Goal: Task Accomplishment & Management: Manage account settings

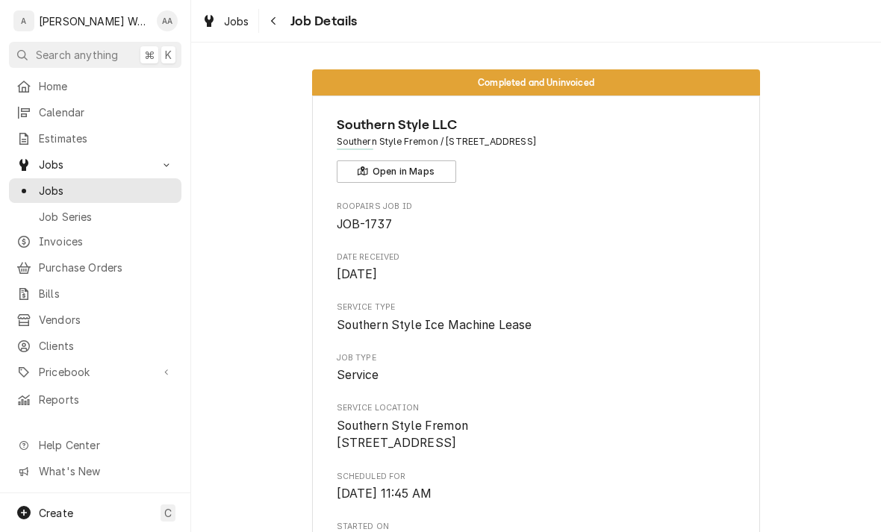
click at [49, 110] on span "Calendar" at bounding box center [106, 113] width 135 height 16
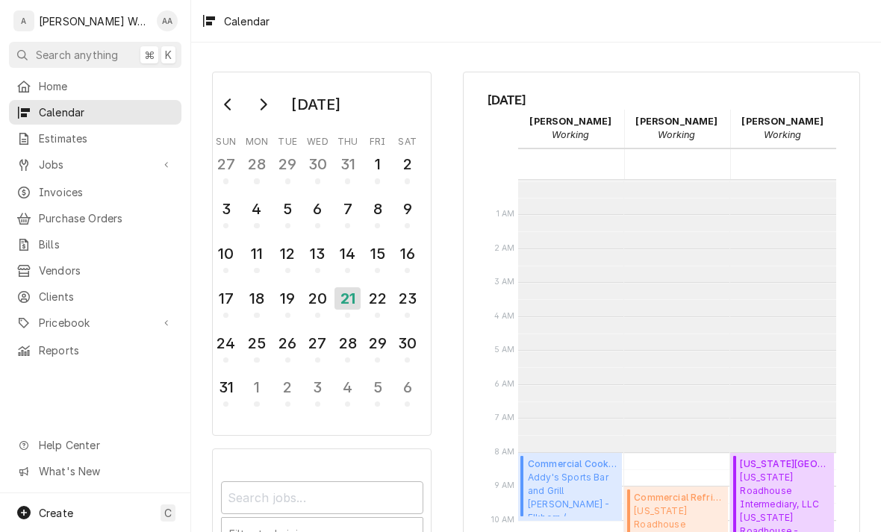
scroll to position [272, 0]
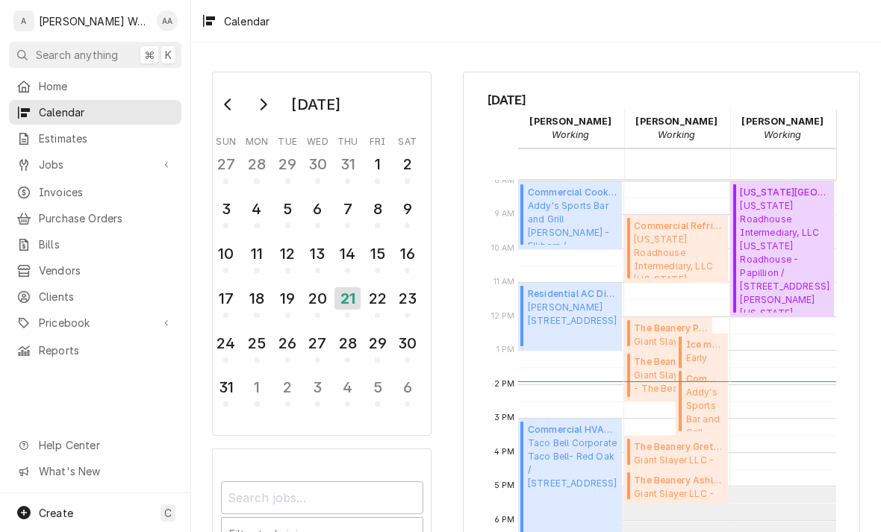
click at [51, 169] on link "Jobs" at bounding box center [95, 164] width 172 height 25
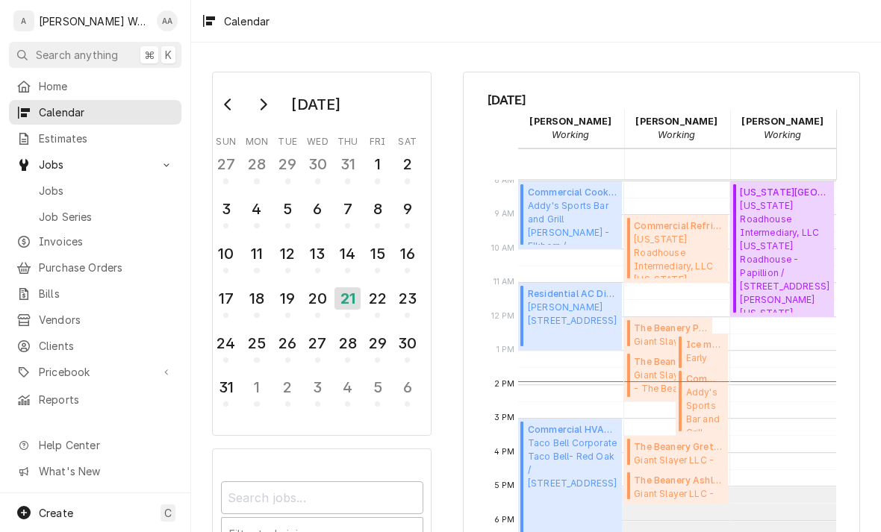
click at [46, 190] on span "Jobs" at bounding box center [106, 191] width 135 height 16
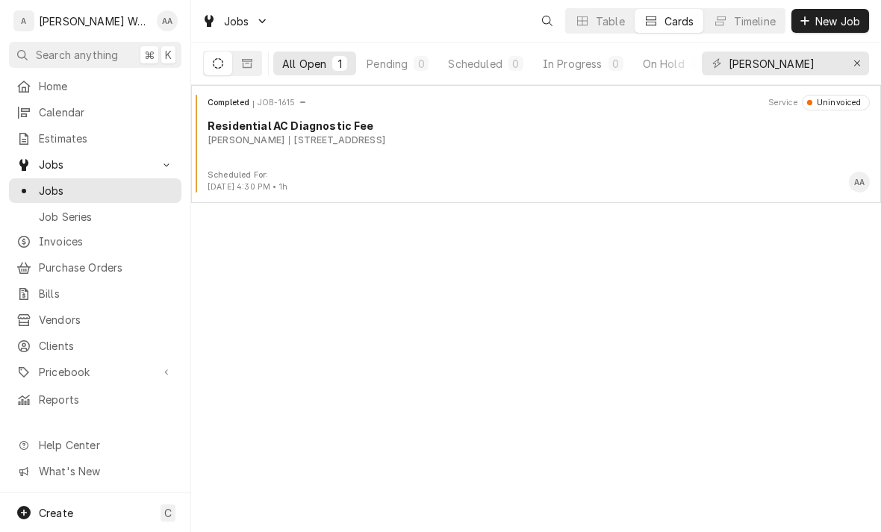
click at [565, 66] on div "In Progress" at bounding box center [573, 64] width 60 height 16
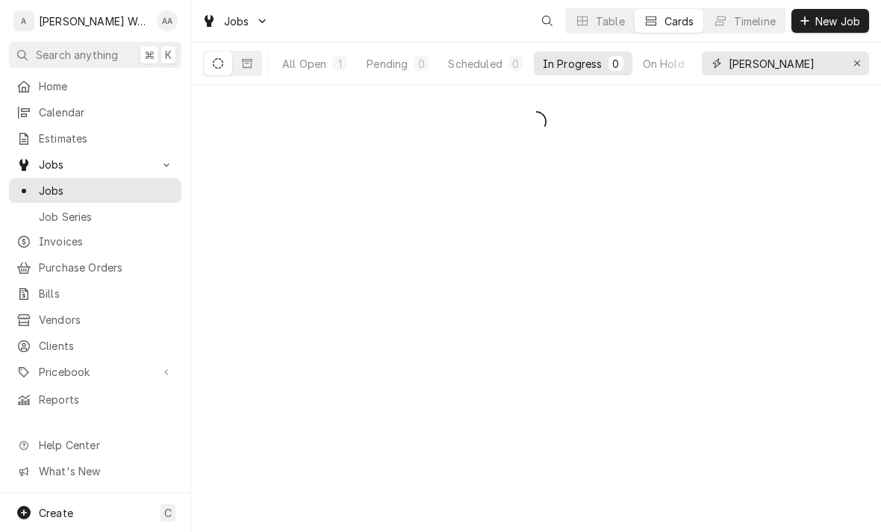
click at [856, 60] on icon "Erase input" at bounding box center [857, 63] width 8 height 10
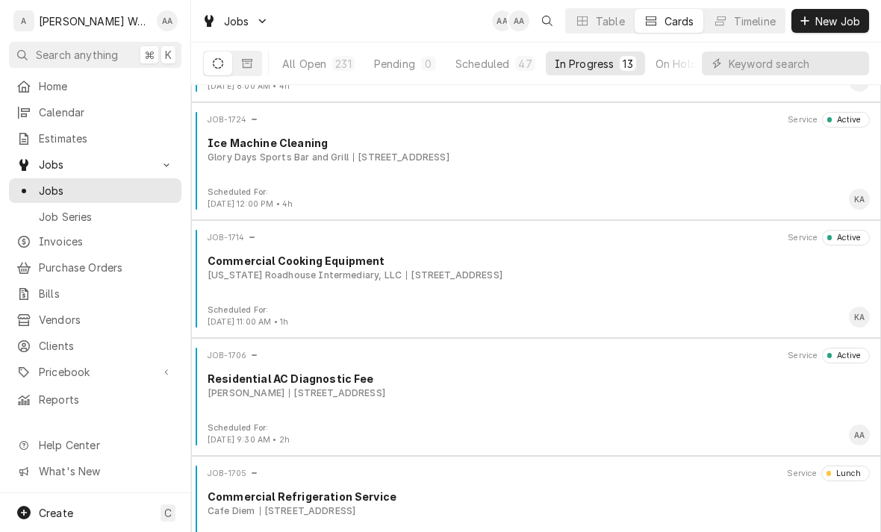
scroll to position [337, 0]
click at [281, 255] on div "Commercial Cooking Equipment" at bounding box center [539, 260] width 662 height 16
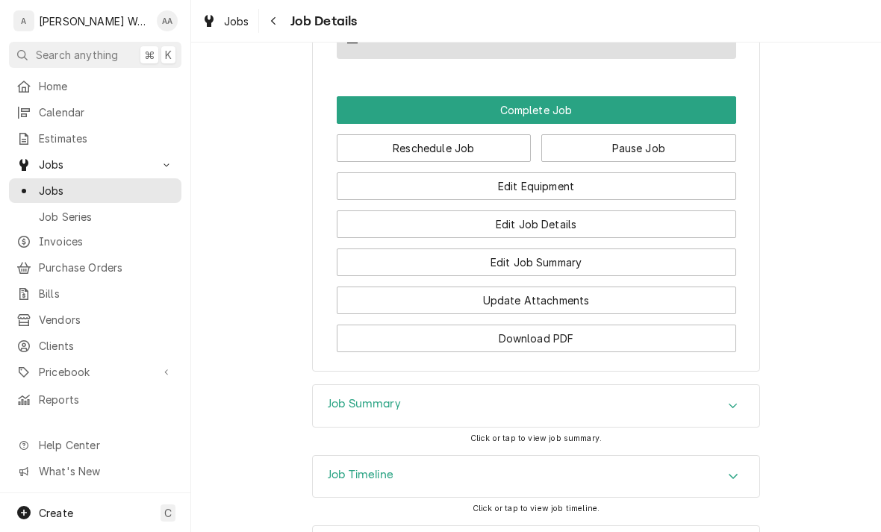
scroll to position [1173, 0]
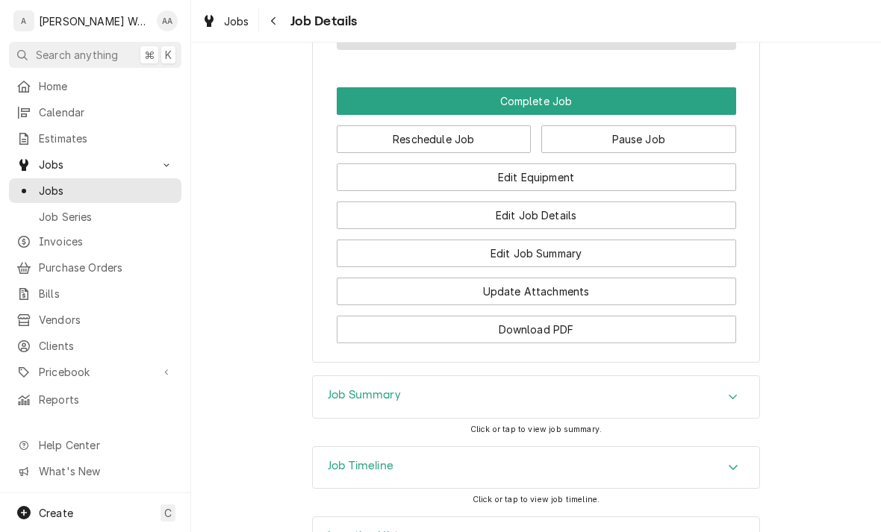
click at [412, 177] on button "Edit Equipment" at bounding box center [536, 177] width 399 height 28
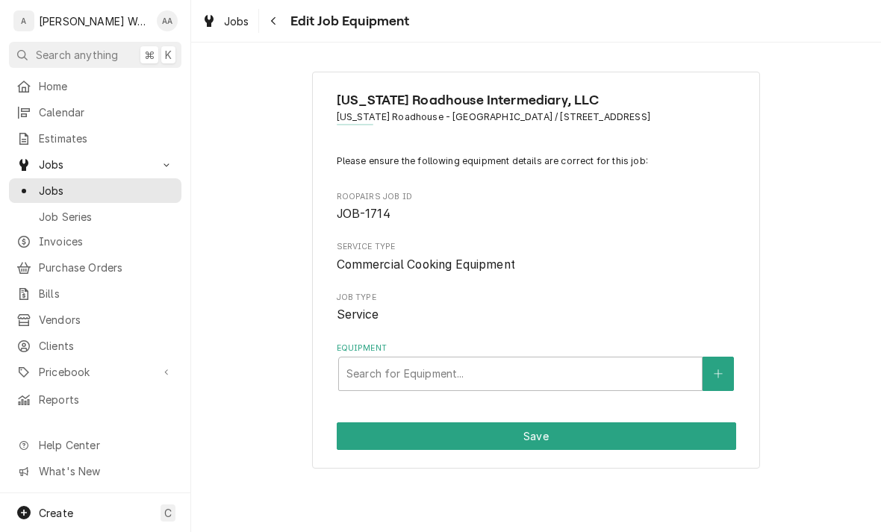
click at [385, 372] on div "Search for Equipment..." at bounding box center [520, 374] width 348 height 16
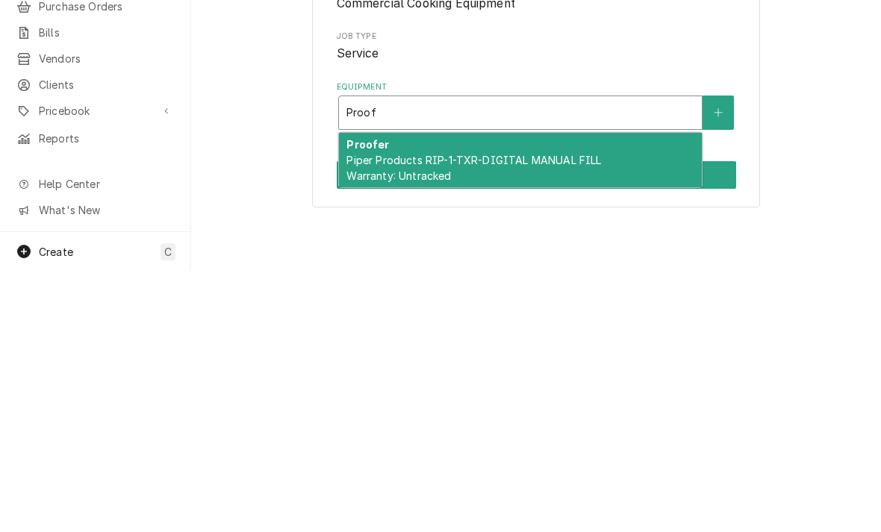
click at [386, 415] on span "Piper Products RIP-1-TXR-DIGITAL MANUAL FILL Warranty: Untracked" at bounding box center [473, 429] width 255 height 28
type input "Proof"
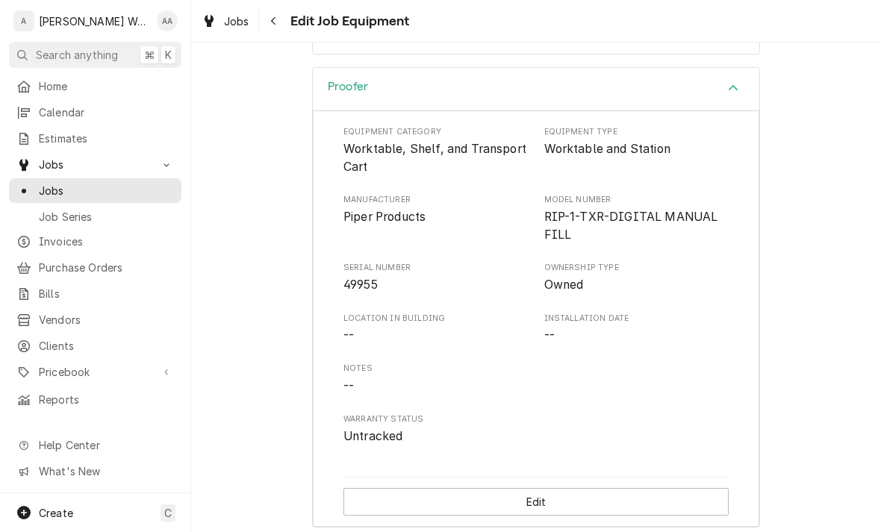
scroll to position [433, 0]
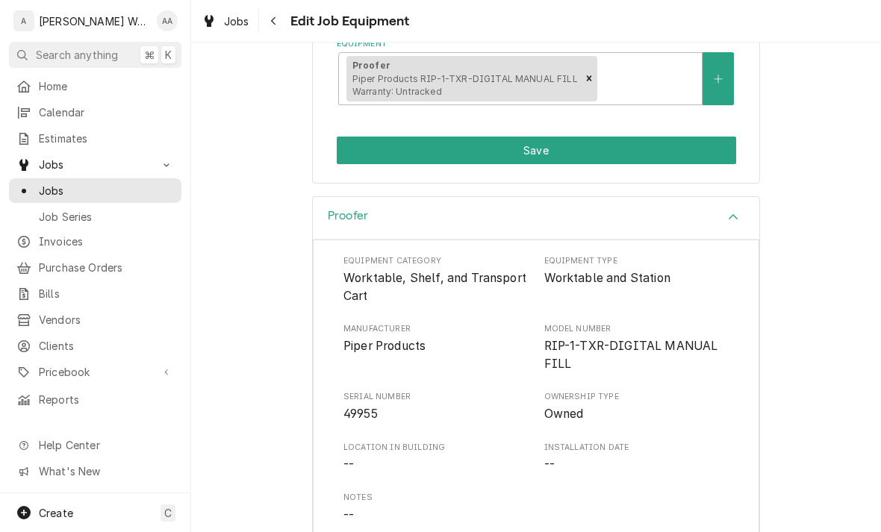
click at [544, 212] on div "Proofer" at bounding box center [536, 218] width 446 height 43
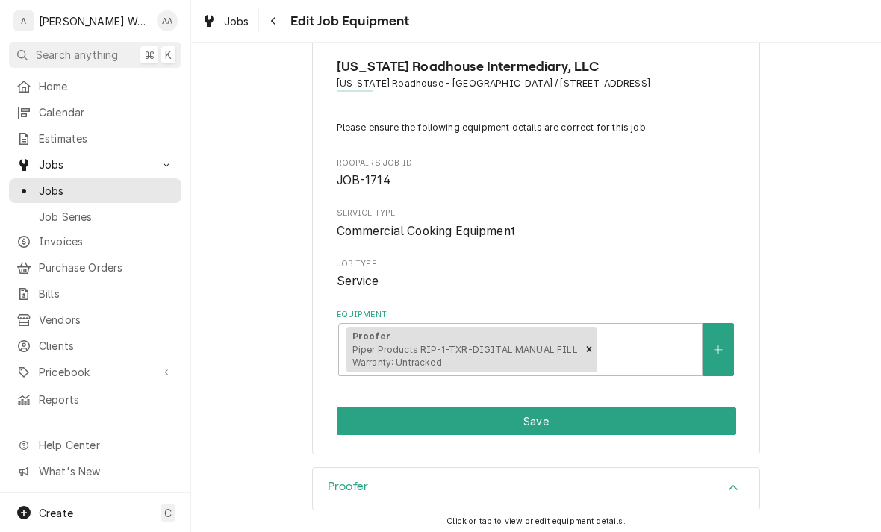
click at [510, 424] on button "Save" at bounding box center [536, 422] width 399 height 28
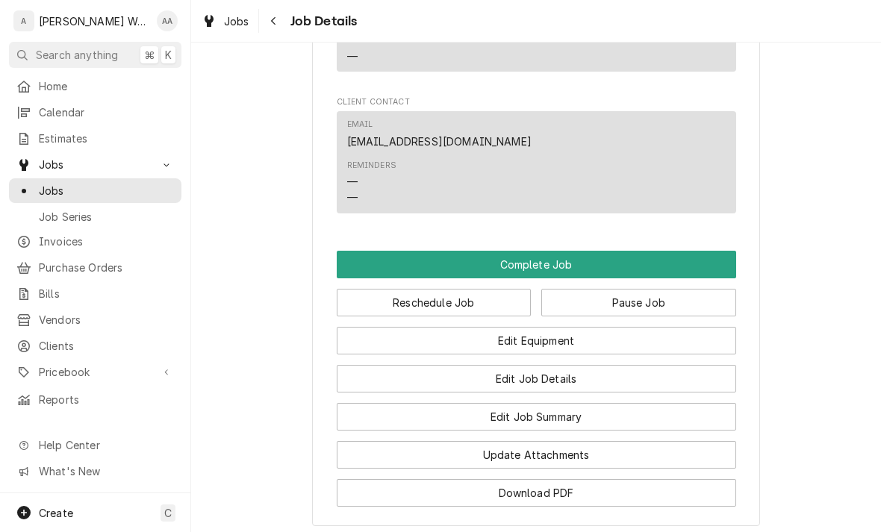
scroll to position [1017, 0]
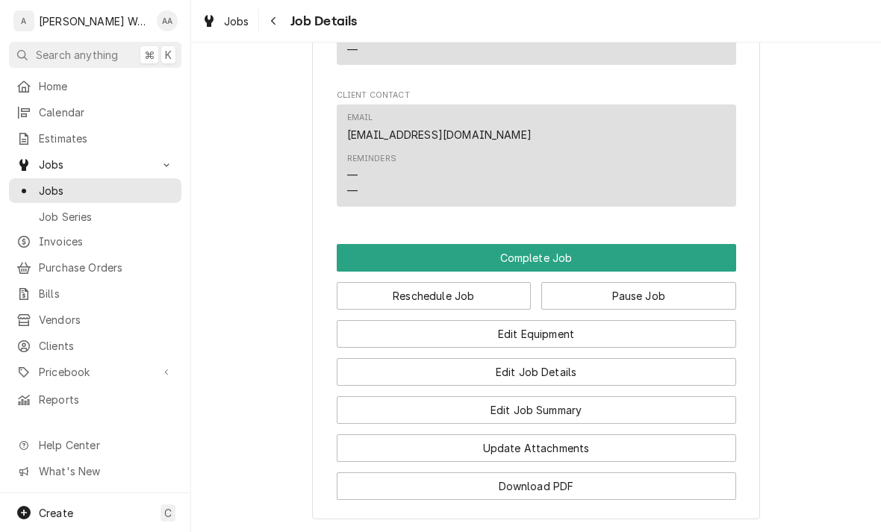
click at [387, 414] on button "Edit Job Summary" at bounding box center [536, 410] width 399 height 28
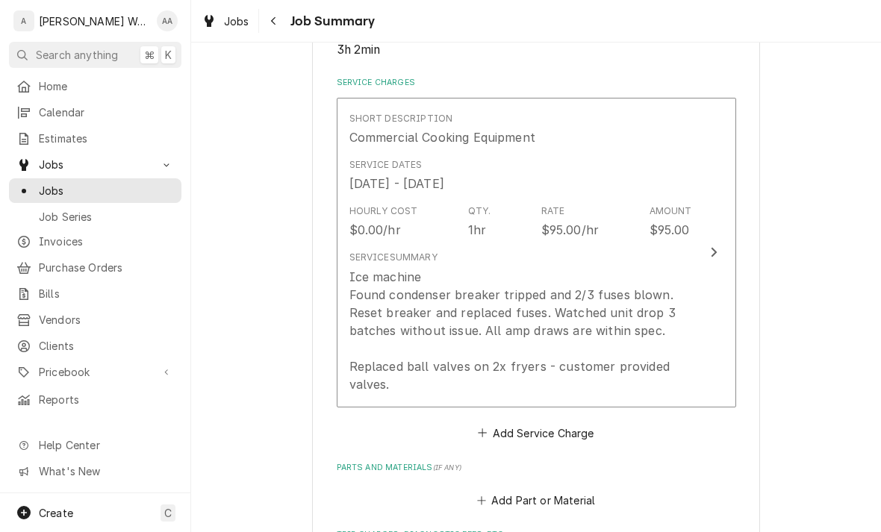
scroll to position [328, 0]
click at [374, 357] on div "Ice machine Found condenser breaker tripped and 2/3 fuses blown. Reset breaker …" at bounding box center [520, 331] width 343 height 125
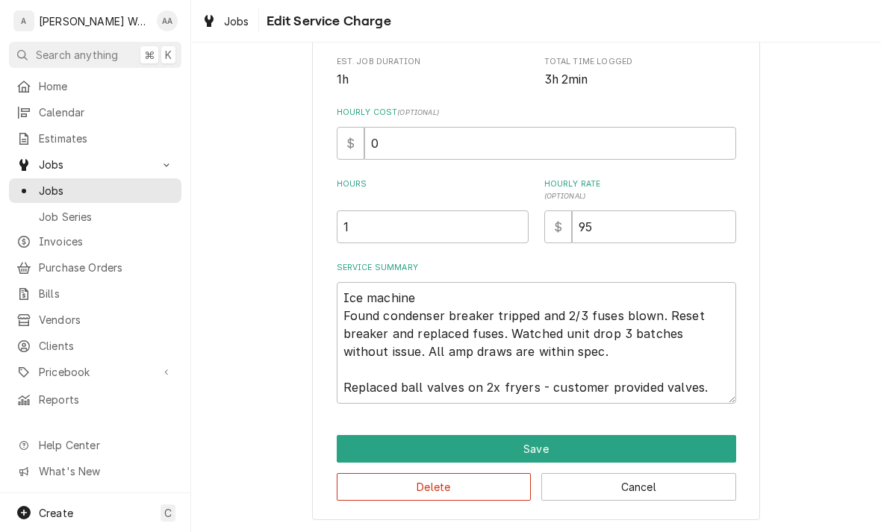
scroll to position [306, 0]
click at [702, 393] on textarea "Ice machine Found condenser breaker tripped and 2/3 fuses blown. Reset breaker …" at bounding box center [536, 343] width 399 height 122
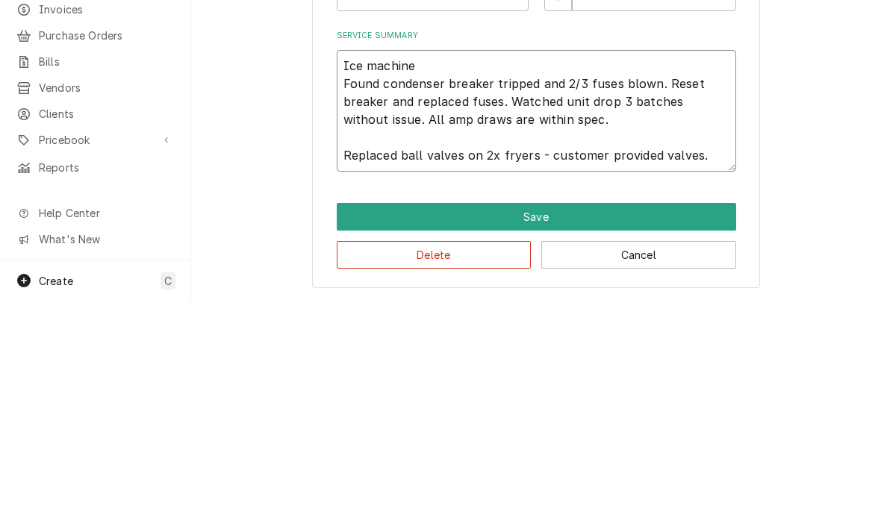
click at [709, 282] on textarea "Ice machine Found condenser breaker tripped and 2/3 fuses blown. Reset breaker …" at bounding box center [536, 343] width 399 height 122
click at [708, 282] on textarea "Ice machine Found condenser breaker tripped and 2/3 fuses blown. Reset breaker …" at bounding box center [536, 343] width 399 height 122
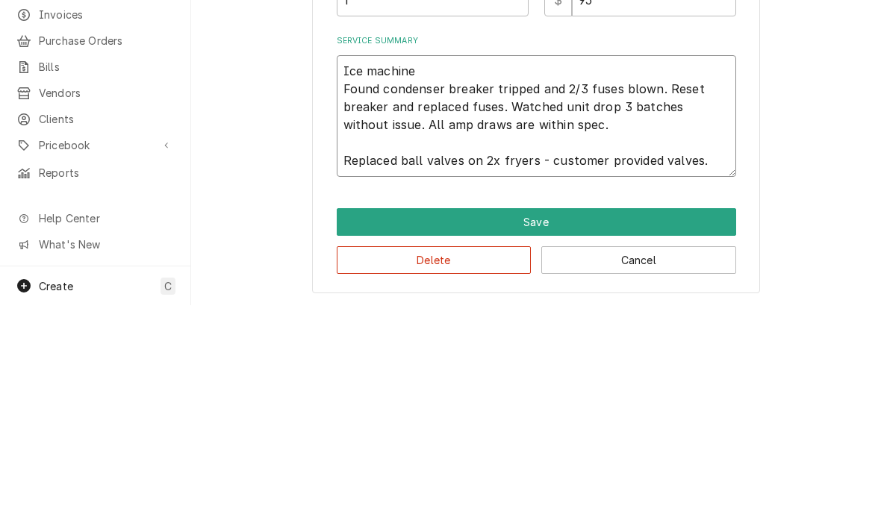
type textarea "x"
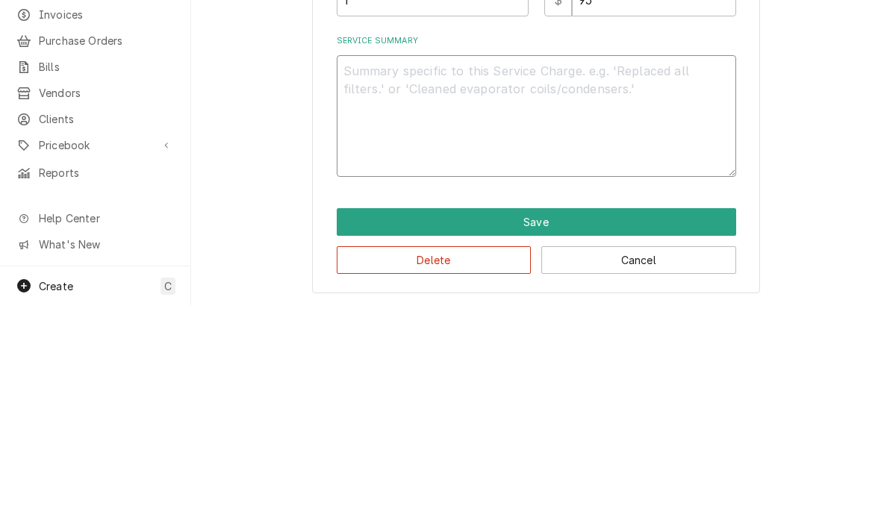
scroll to position [252, 0]
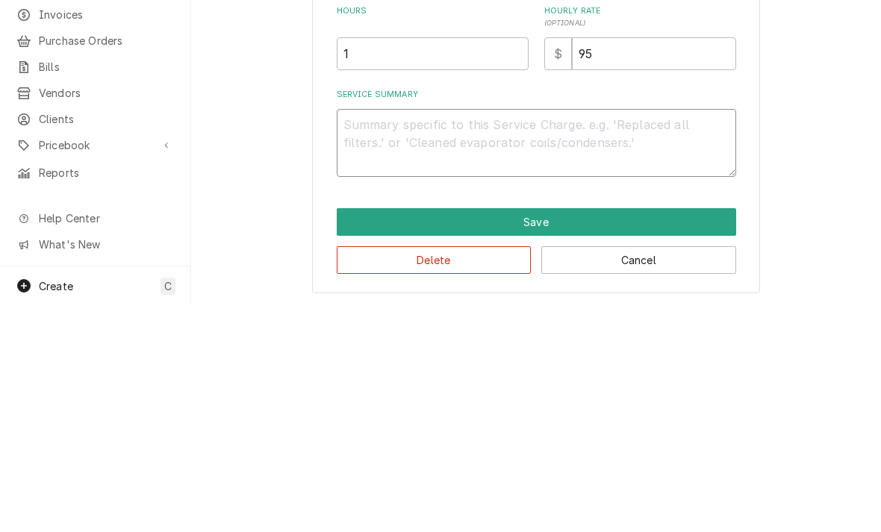
type textarea "x"
type textarea "P"
type textarea "x"
type textarea "Hu"
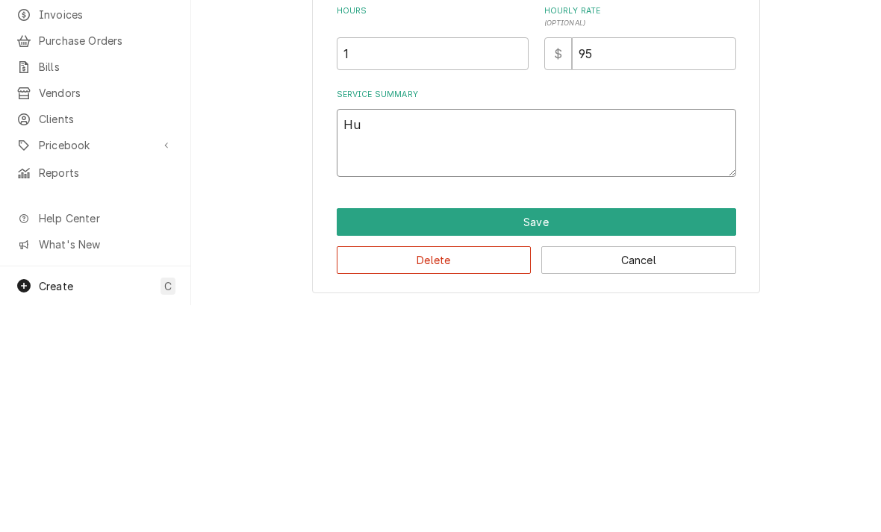
type textarea "x"
type textarea "Hum"
type textarea "x"
type textarea "Humi"
type textarea "x"
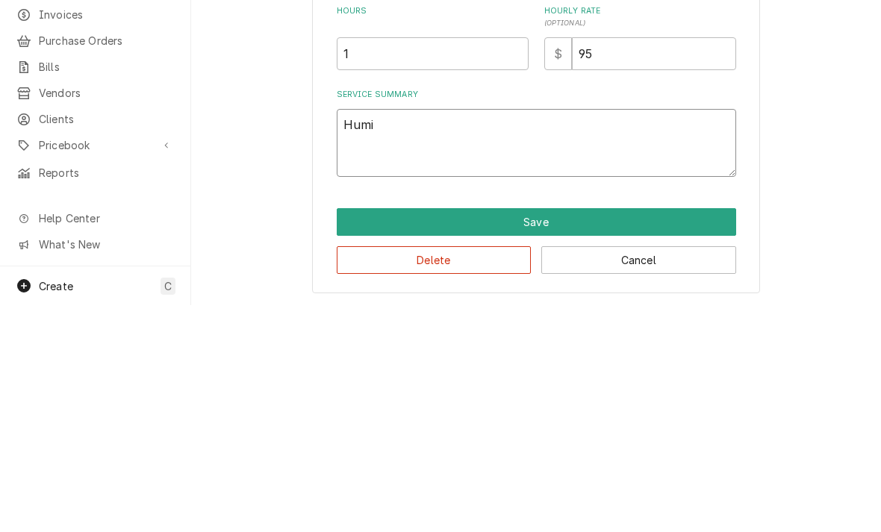
type textarea "Humit"
type textarea "x"
type textarea "Humiti"
type textarea "x"
type textarea "Humitid"
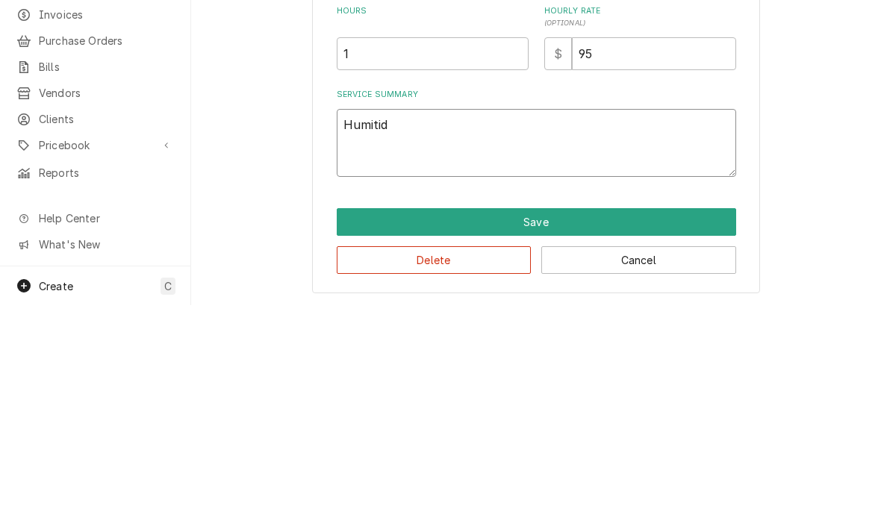
type textarea "x"
type textarea "Humitidy"
type textarea "x"
type textarea "Humidify"
type textarea "x"
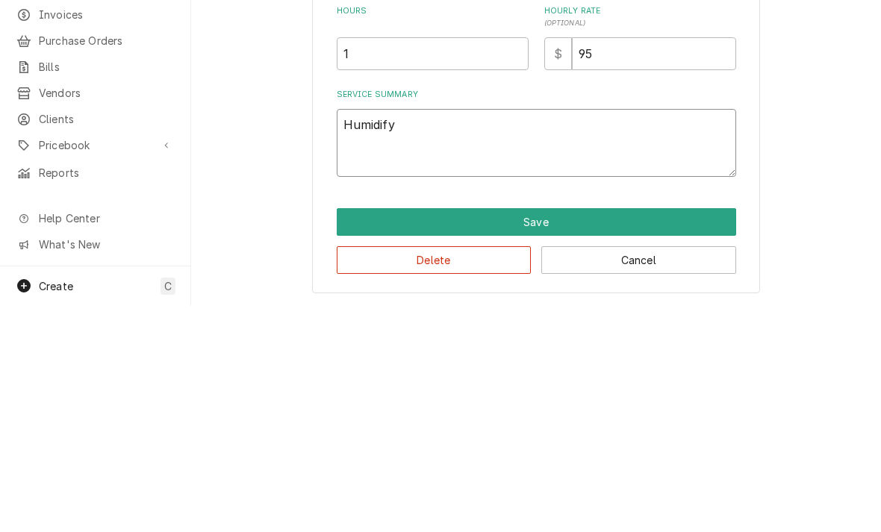
type textarea "Humidify e"
type textarea "x"
type textarea "Humidify el"
type textarea "x"
type textarea "Humidify ele"
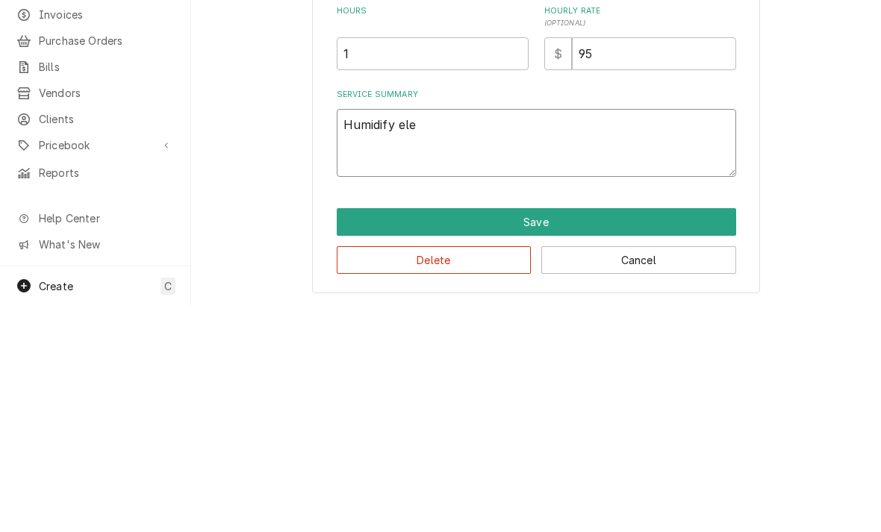
type textarea "x"
type textarea "Humidify elem"
type textarea "x"
type textarea "Humidify eleme"
type textarea "x"
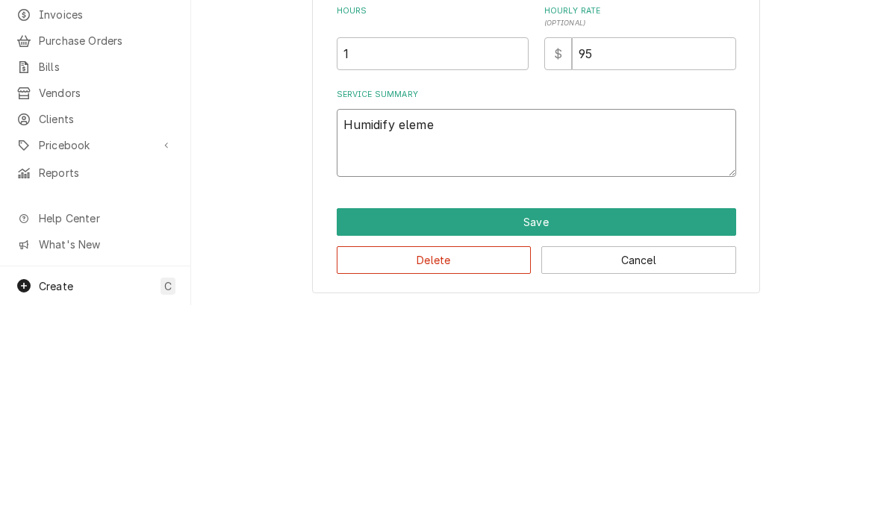
type textarea "Humidify elemen"
type textarea "x"
type textarea "Humidify element"
type textarea "x"
type textarea "Humidify elements"
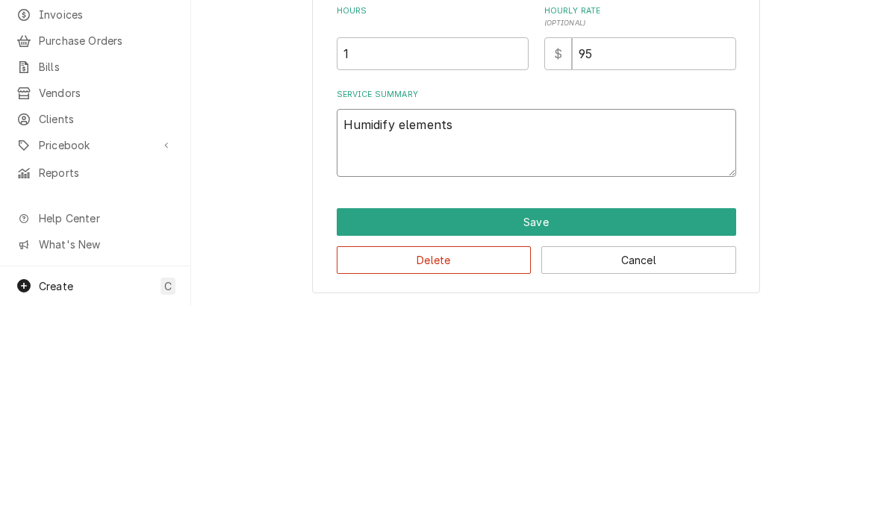
type textarea "x"
type textarea "Humidify elements"
type textarea "x"
type textarea "Humidify elements a"
type textarea "x"
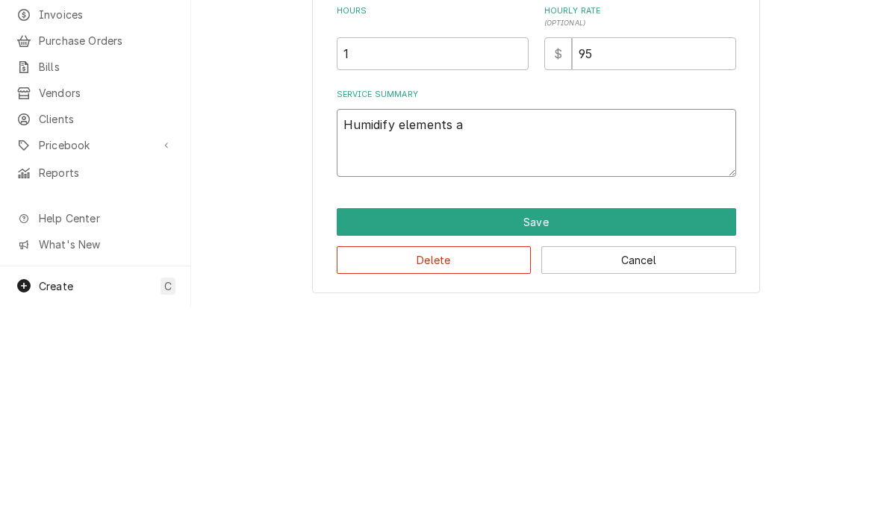
type textarea "Humidify elements an"
type textarea "x"
type textarea "Humidify elements and"
type textarea "x"
type textarea "Humidify elements and"
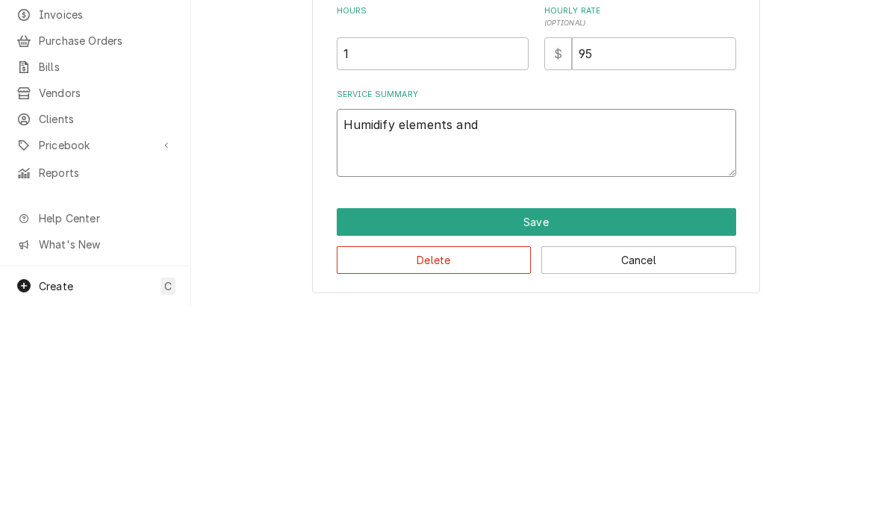
type textarea "x"
type textarea "Humidify elements and h"
type textarea "x"
type textarea "Humidify elements and he"
type textarea "x"
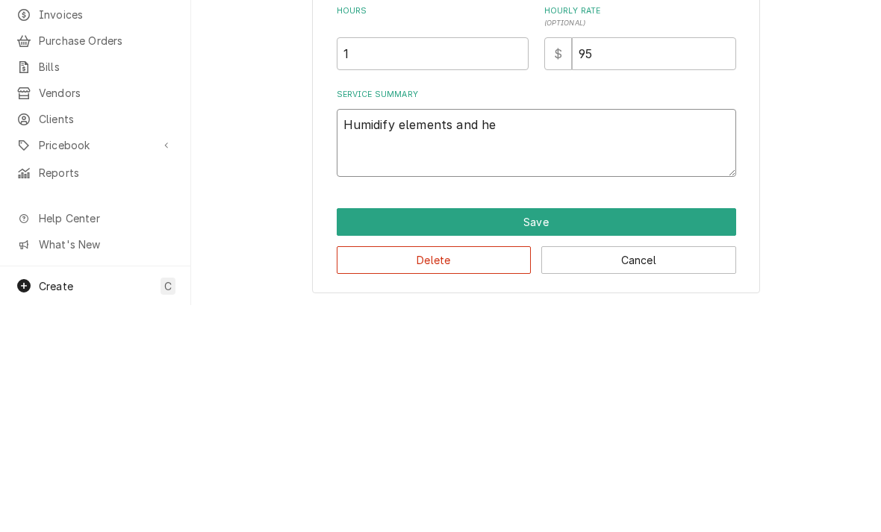
type textarea "Humidify elements and hea"
type textarea "x"
type textarea "Humidify elements and heati"
type textarea "x"
type textarea "Humidify elements and heatin"
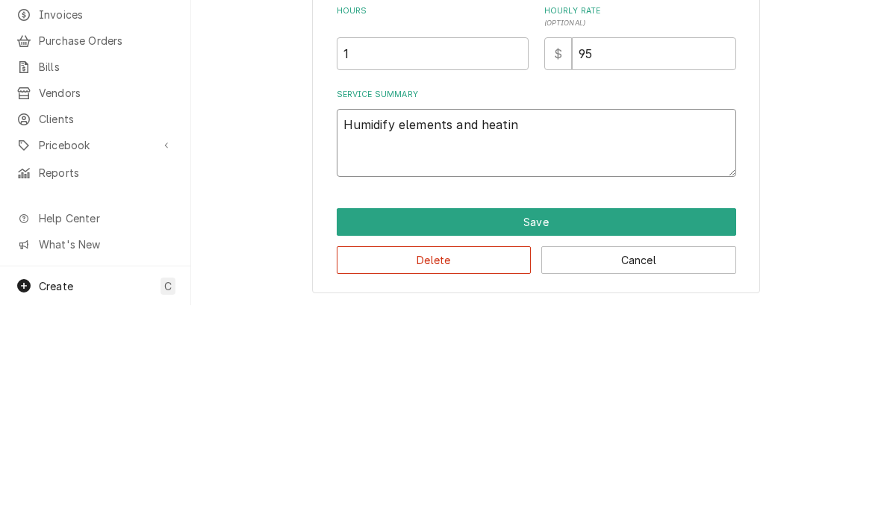
type textarea "x"
type textarea "Humidify elements and heating"
type textarea "x"
type textarea "Humidify elements and heating e"
type textarea "x"
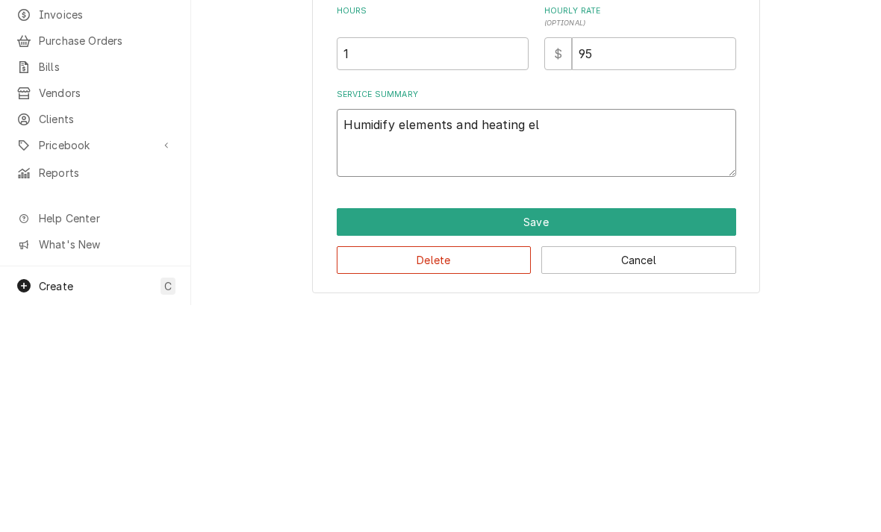
type textarea "Humidify elements and heating ele"
type textarea "x"
type textarea "Humidify elements and heating elem"
type textarea "x"
type textarea "Humidify elements and heating eleme"
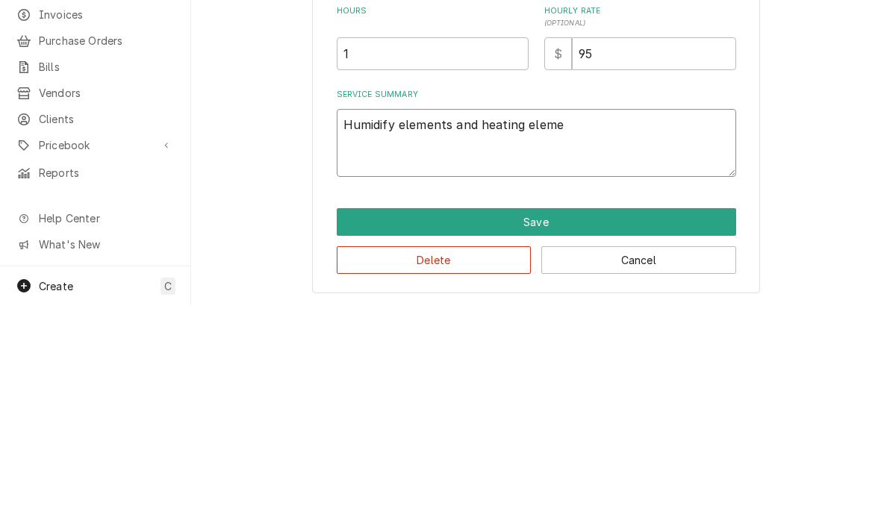
type textarea "x"
type textarea "Humidify elements and heating elemen"
type textarea "x"
type textarea "Humidify elements and heating element"
type textarea "x"
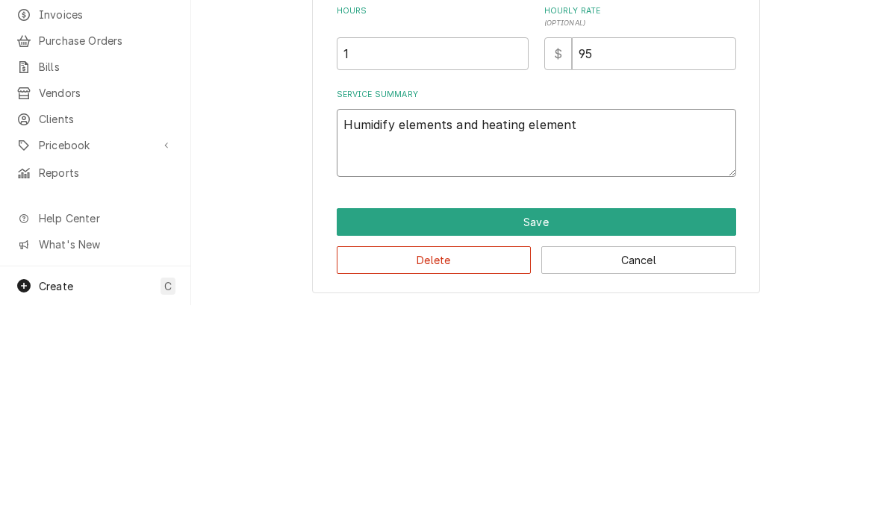
type textarea "Humidify elements and heating elements"
type textarea "x"
type textarea "Humidify elements and heating elements"
type textarea "x"
type textarea "Humidify elements and heating elements b"
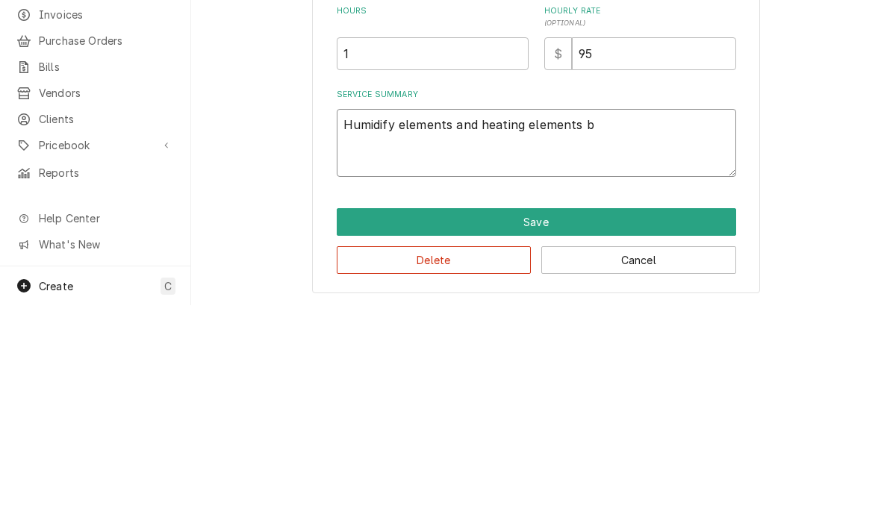
type textarea "x"
type textarea "Humidify elements and heating elements bo"
type textarea "x"
type textarea "Humidify elements and heating elements bot"
type textarea "x"
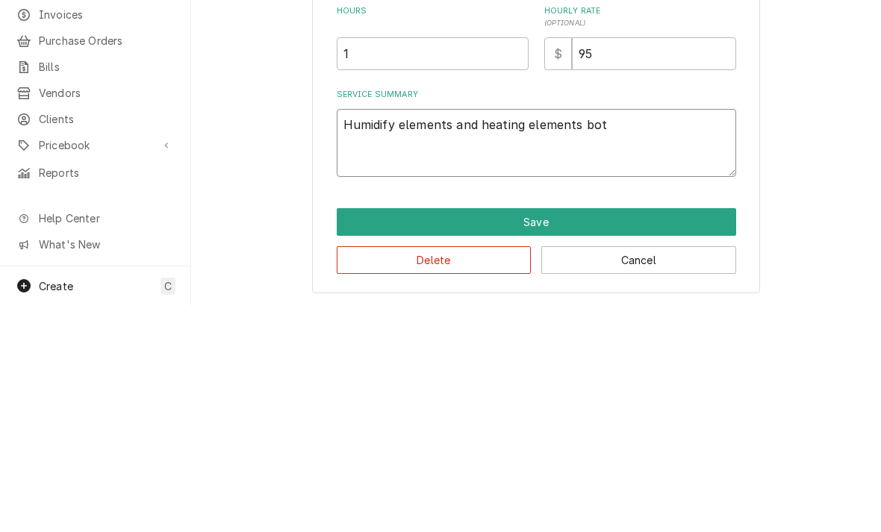
type textarea "Humidify elements and heating elements both"
type textarea "x"
type textarea "Humidify elements and heating elements both"
type textarea "x"
type textarea "Humidify elements and heating elements both a"
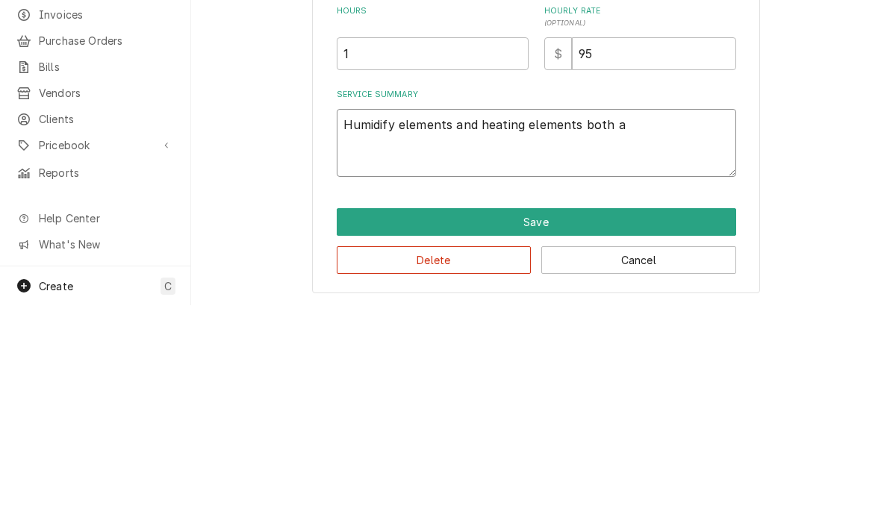
type textarea "x"
type textarea "Humidify elements and heating elements both ar"
type textarea "x"
type textarea "Humidify elements and heating elements both are"
type textarea "x"
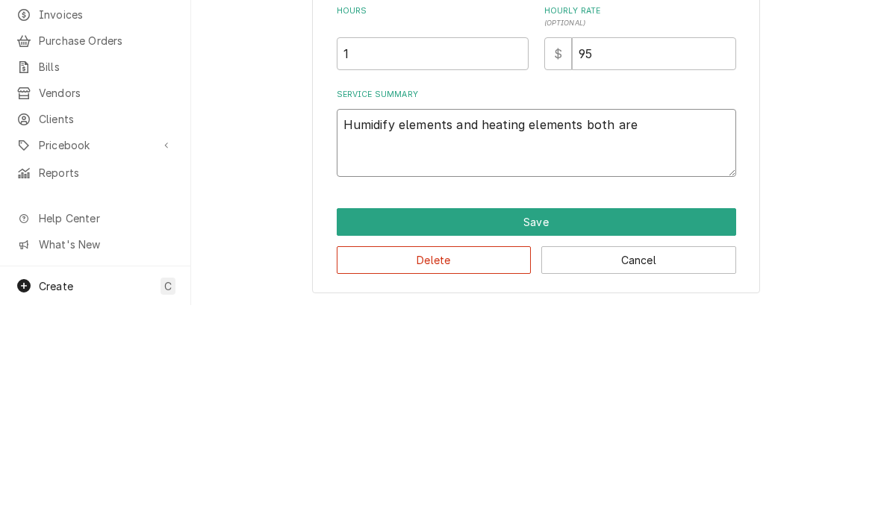
type textarea "Humidify elements and heating elements both aren"
type textarea "x"
type textarea "Humidify elements and heating elements both arent"
type textarea "x"
type textarea "Humidify elements and heating elements both aren’t"
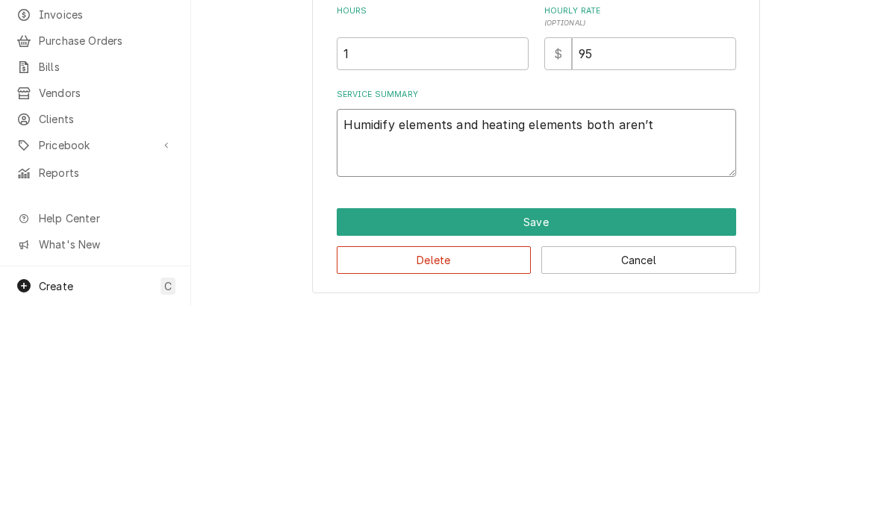
type textarea "x"
type textarea "Humidify elements and heating elements both aren’t w"
type textarea "x"
type textarea "Humidify elements and heating elements both aren’t wo"
type textarea "x"
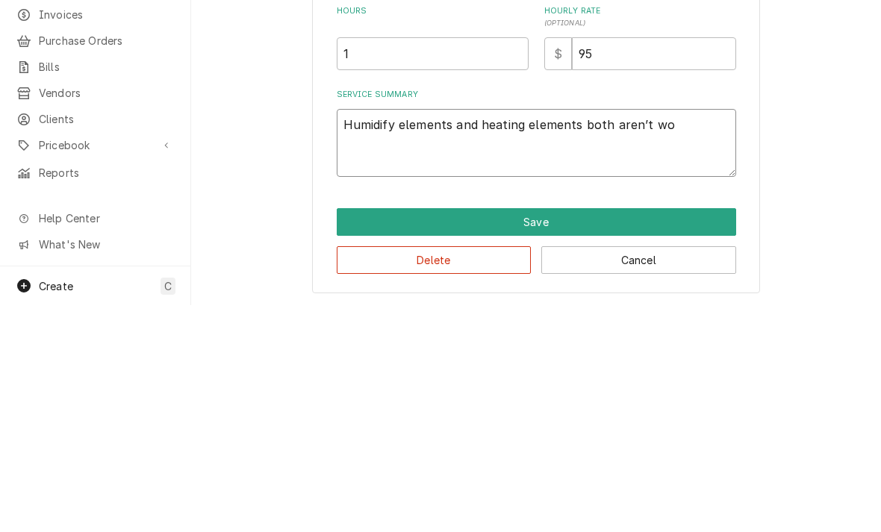
type textarea "Humidify elements and heating elements both aren’t wor"
type textarea "x"
type textarea "Humidify elements and heating elements both aren’t work"
type textarea "x"
type textarea "Humidify elements and heating elements both aren’t worki"
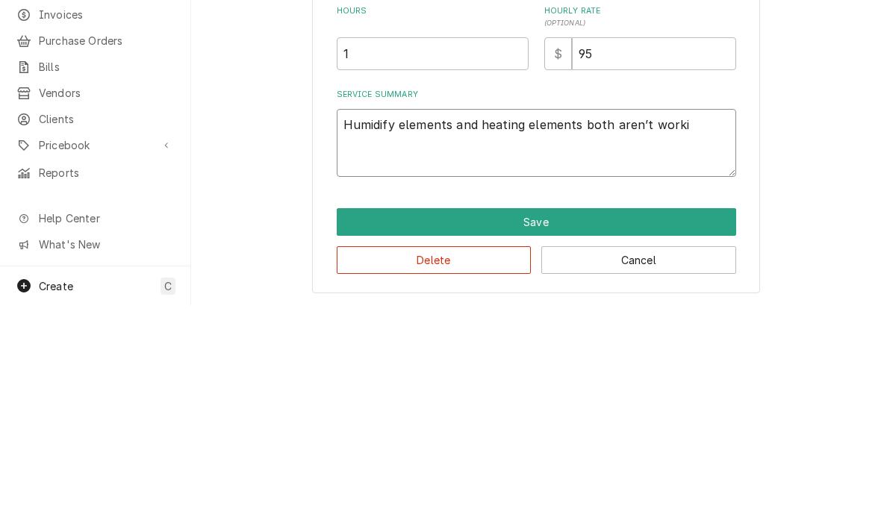
type textarea "x"
type textarea "Humidify elements and heating elements both aren’t workin"
type textarea "x"
type textarea "Humidify elements and heating elements both aren’t working"
type textarea "x"
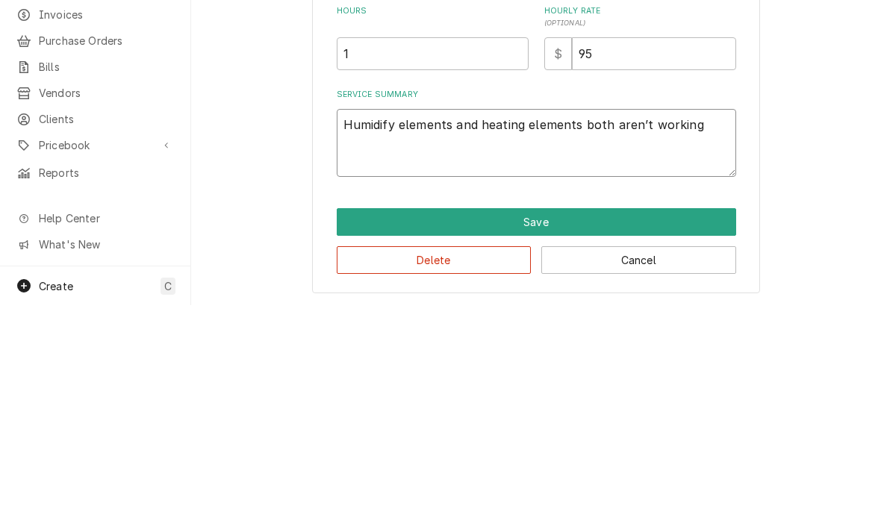
type textarea "Humidify elements and heating elements both aren’t working"
type textarea "x"
type textarea "Humidify elements and heating elements both aren’t working."
type textarea "x"
type textarea "Humidify elements and heating elements both aren’t working. R"
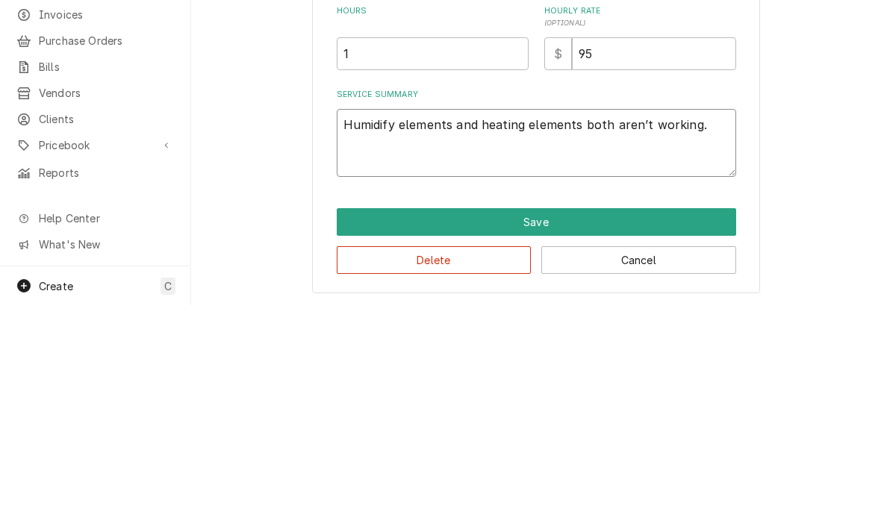
type textarea "x"
type textarea "Humidify elements and heating elements both aren’t working. Re"
type textarea "x"
type textarea "Humidify elements and heating elements both aren’t working. Repl"
type textarea "x"
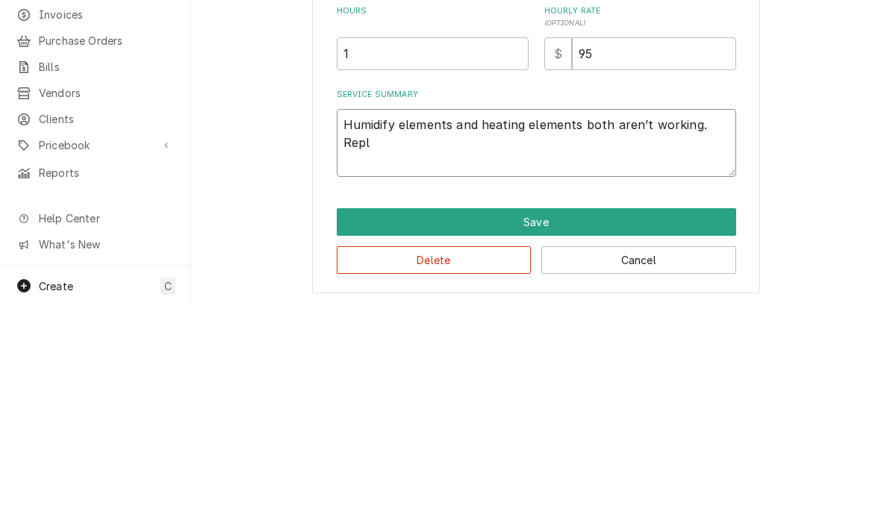
type textarea "Humidify elements and heating elements both aren’t working. Repla"
type textarea "x"
type textarea "Humidify elements and heating elements both aren’t working. Replace"
type textarea "x"
type textarea "Humidify elements and heating elements both aren’t working. Replaced"
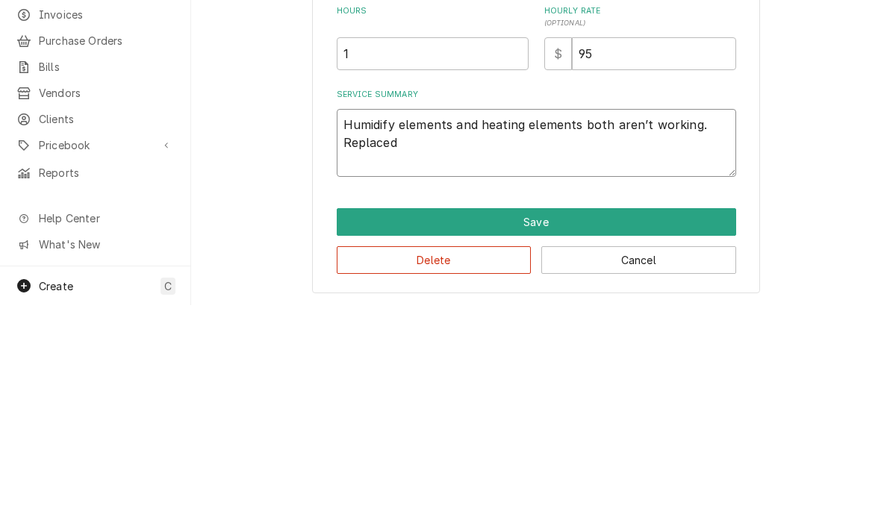
type textarea "x"
type textarea "Humidify elements and heating elements both aren’t working. Replaced"
type textarea "x"
type textarea "Humidify elements and heating elements both aren’t working. Replaced h"
type textarea "x"
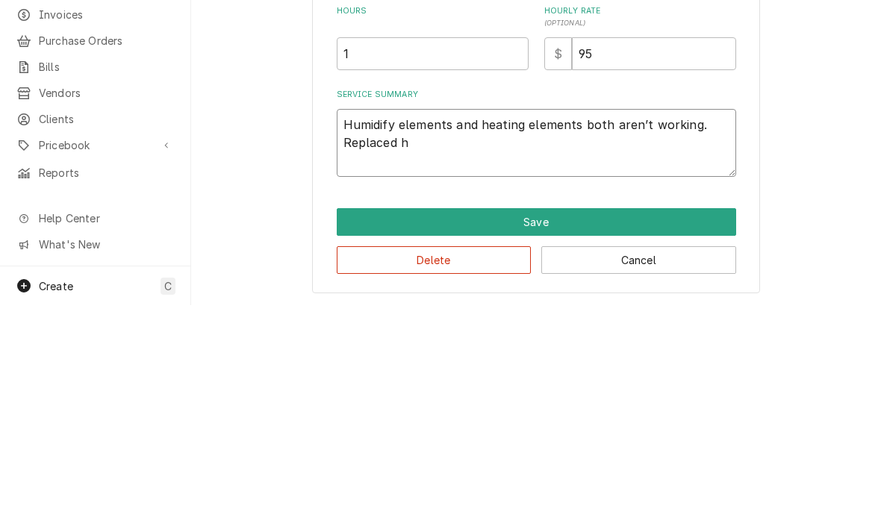
type textarea "Humidify elements and heating elements both aren’t working. Replaced hu"
type textarea "x"
type textarea "Humidify elements and heating elements both aren’t working. Replaced hum"
type textarea "x"
type textarea "Humidify elements and heating elements both aren’t working. Replaced humi"
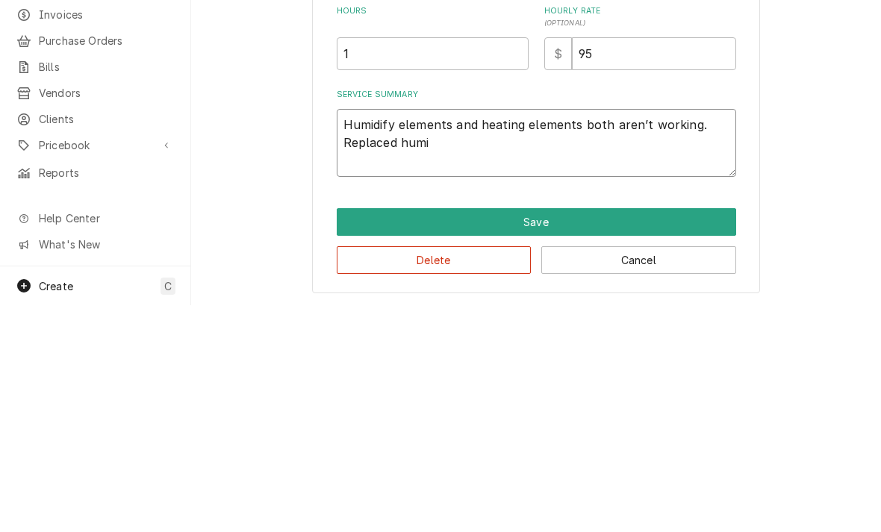
type textarea "x"
type textarea "Humidify elements and heating elements both aren’t working. Replaced humit"
type textarea "x"
type textarea "Humidify elements and heating elements both aren’t working. Replaced humiti"
type textarea "x"
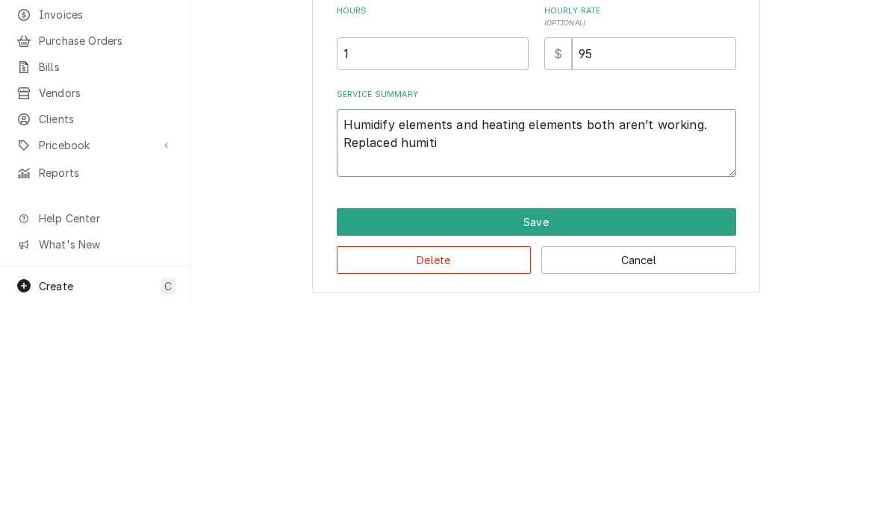
type textarea "Humidify elements and heating elements both aren’t working. Replaced humitid"
type textarea "x"
type textarea "Humidify elements and heating elements both aren’t working. Replaced humitidy"
type textarea "x"
type textarea "Humidify elements and heating elements both aren’t working. Replaced humidify"
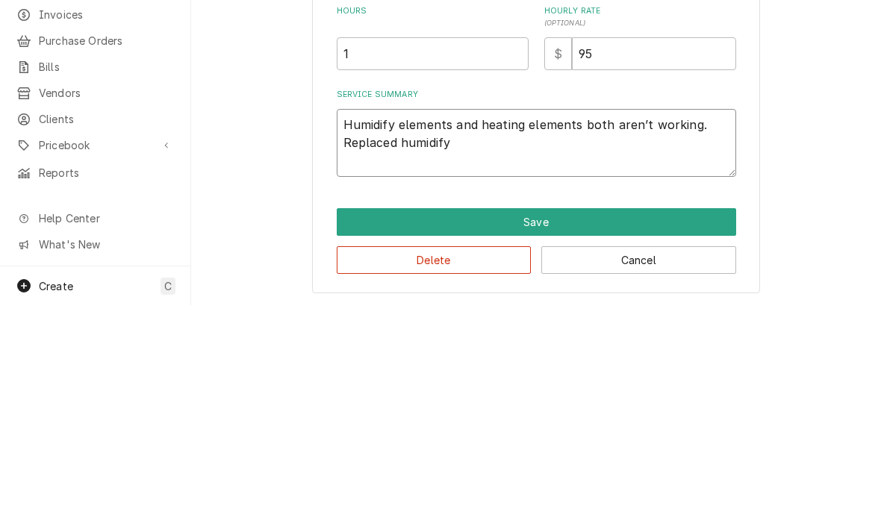
type textarea "x"
type textarea "Humidify elements and heating elements both aren’t working. Replaced humidif"
type textarea "x"
type textarea "Humidify elements and heating elements both aren’t working. Replaced humidit"
type textarea "x"
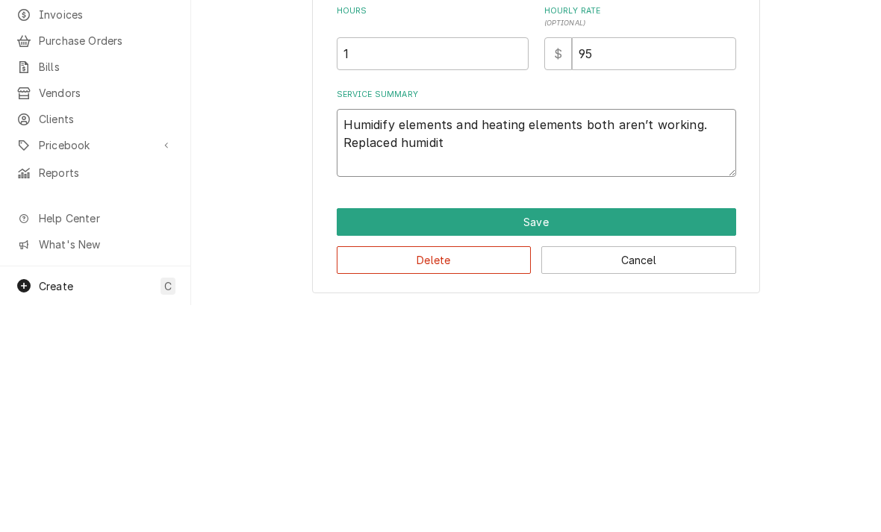
type textarea "Humidify elements and heating elements both aren’t working. Replaced humidity"
type textarea "x"
type textarea "Humidify elements and heating elements both aren’t working. Replaced humidity"
type textarea "x"
type textarea "Humidify elements and heating elements both aren’t working. Replaced humidity e"
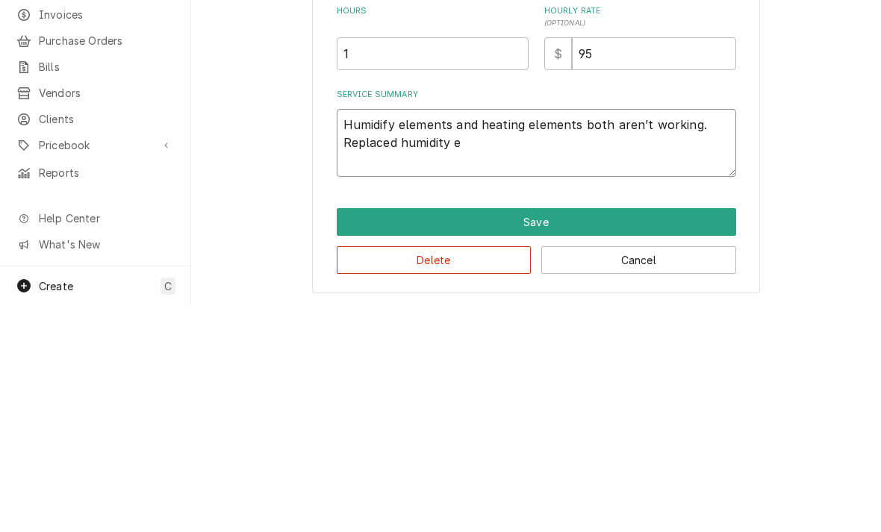
type textarea "x"
type textarea "Humidify elements and heating elements both aren’t working. Replaced humidity el"
type textarea "x"
type textarea "Humidify elements and heating elements both aren’t working. Replaced humidity e…"
type textarea "x"
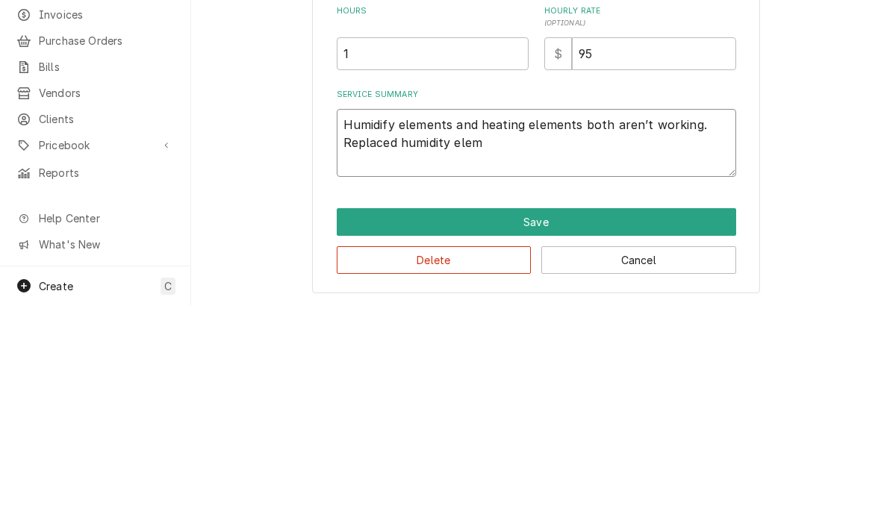
type textarea "Humidify elements and heating elements both aren’t working. Replaced humidity e…"
type textarea "x"
type textarea "Humidify elements and heating elements both aren’t working. Replaced humidity e…"
type textarea "x"
type textarea "Humidify elements and heating elements both aren’t working. Replaced humidity e…"
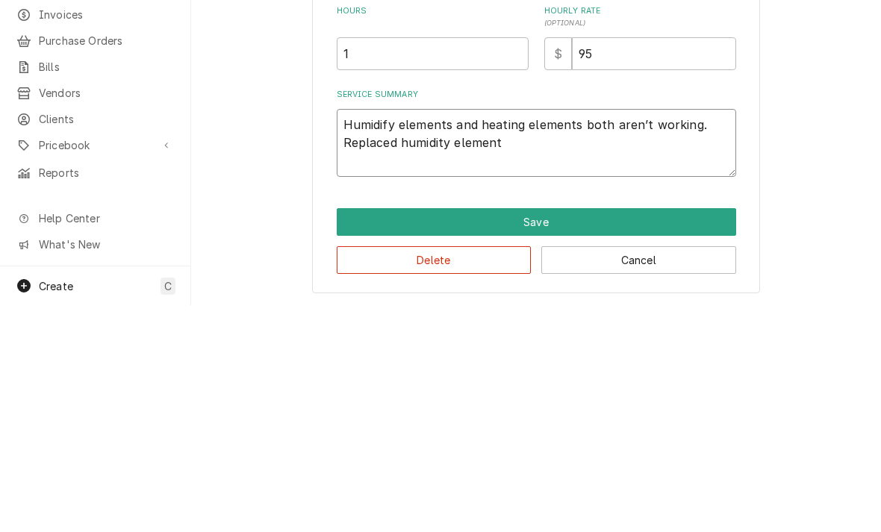
type textarea "x"
type textarea "Humidify elements and heating elements both aren’t working. Replaced humidity e…"
type textarea "x"
type textarea "Humidify elements and heating elements both aren’t working. Replaced humidity e…"
type textarea "x"
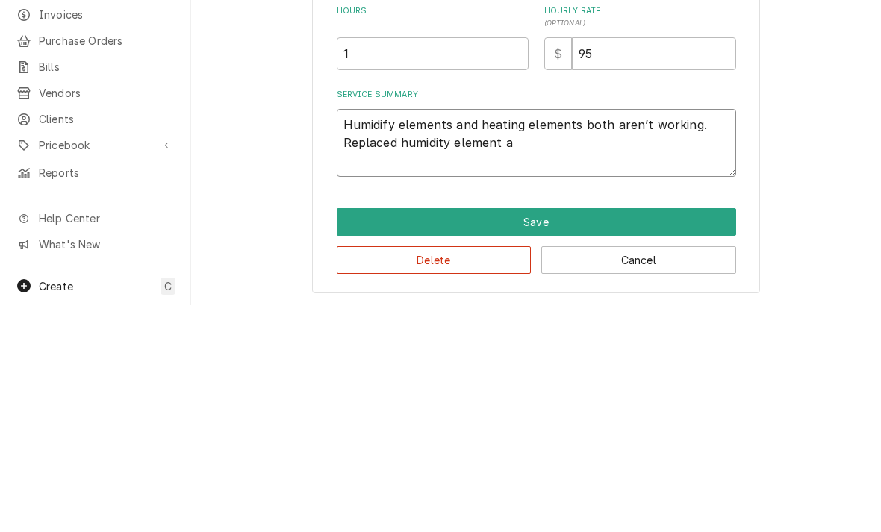
type textarea "Humidify elements and heating elements both aren’t working. Replaced humidity e…"
type textarea "x"
type textarea "Humidify elements and heating elements both aren’t working. Replaced humidity e…"
type textarea "x"
type textarea "Humidify elements and heating elements both aren’t working. Replaced humidity e…"
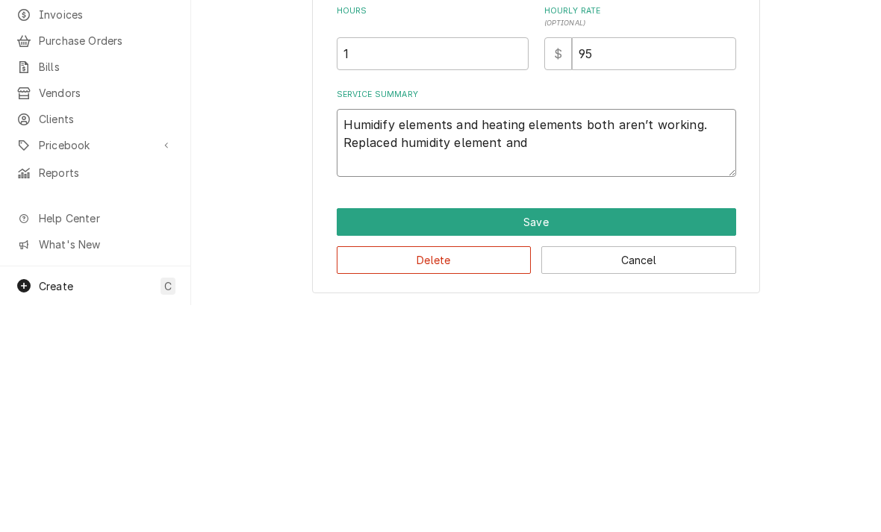
type textarea "x"
type textarea "Humidify elements and heating elements both aren’t working. Replaced humidity e…"
type textarea "x"
type textarea "Humidify elements and heating elements both aren’t working. Replaced humidity e…"
type textarea "x"
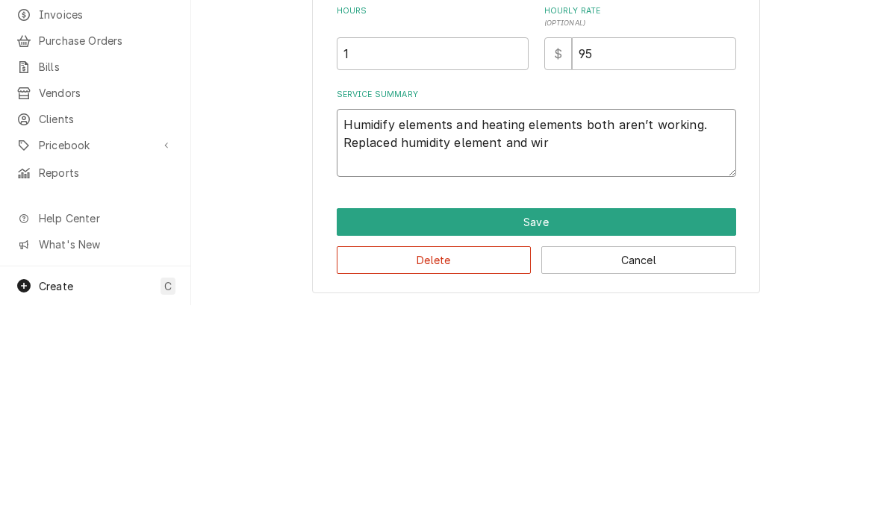
type textarea "Humidify elements and heating elements both aren’t working. Replaced humidity e…"
type textarea "x"
type textarea "Humidify elements and heating elements both aren’t working. Replaced humidity e…"
type textarea "x"
type textarea "Humidify elements and heating elements both aren’t working. Replaced humidity e…"
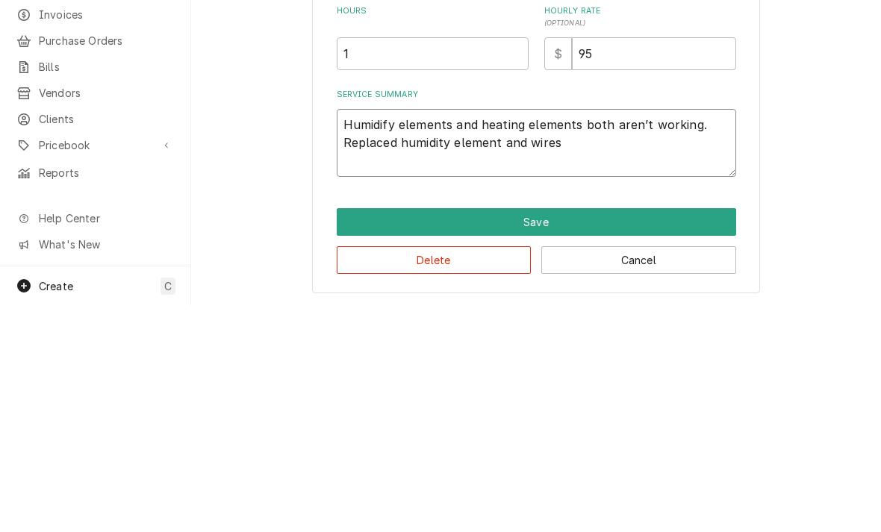
type textarea "x"
type textarea "Humidify elements and heating elements both aren’t working. Replaced humidity e…"
type textarea "x"
type textarea "Humidify elements and heating elements both aren’t working. Replaced humidity e…"
type textarea "x"
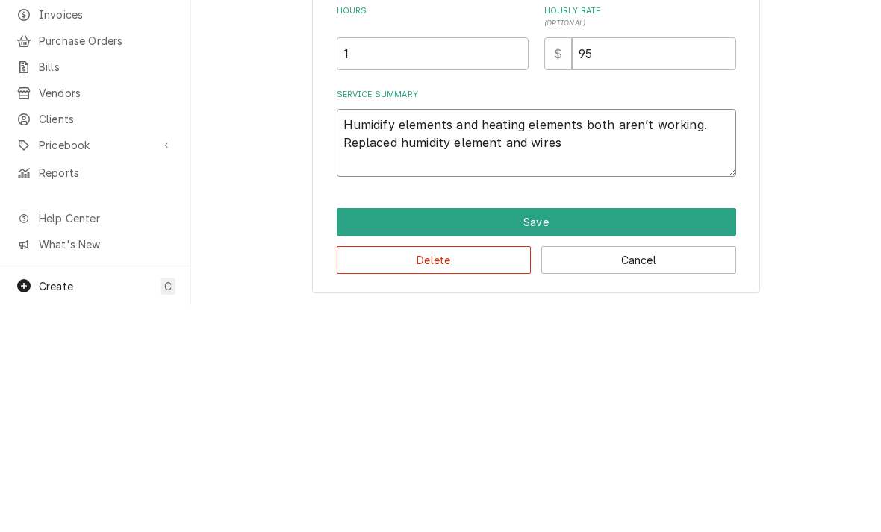
type textarea "Humidify elements and heating elements both aren’t working. Replaced humidity e…"
type textarea "x"
type textarea "Humidify elements and heating elements both aren’t working. Replaced humidity e…"
type textarea "x"
type textarea "Humidify elements and heating elements both aren’t working. Replaced humidity e…"
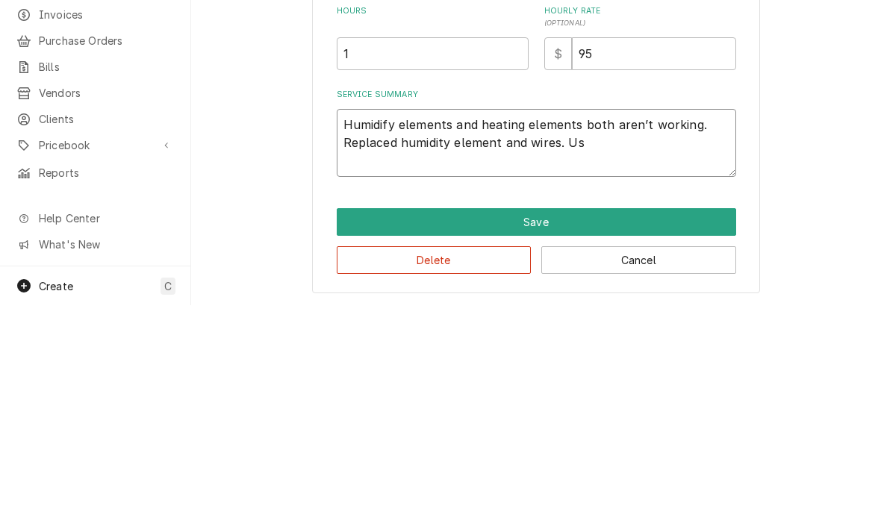
type textarea "x"
type textarea "Humidify elements and heating elements both aren’t working. Replaced humidity e…"
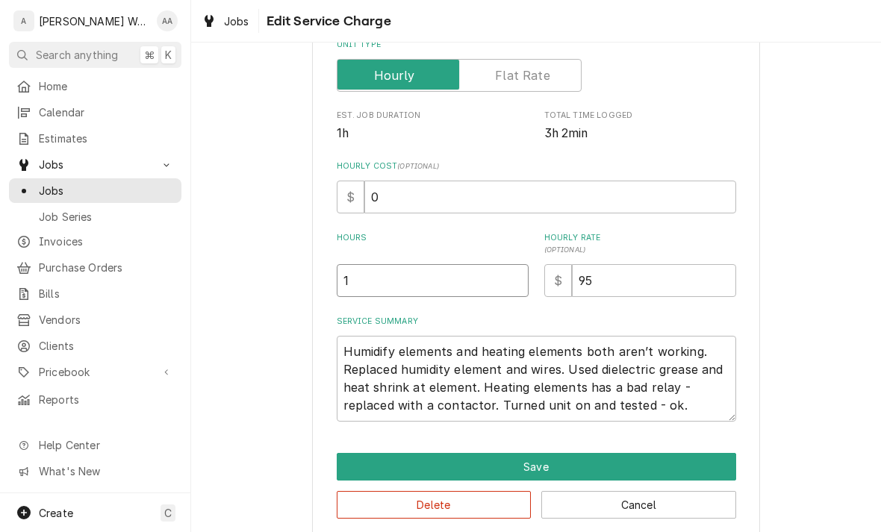
click at [393, 280] on input "1" at bounding box center [433, 280] width 192 height 33
click at [361, 462] on button "Save" at bounding box center [536, 467] width 399 height 28
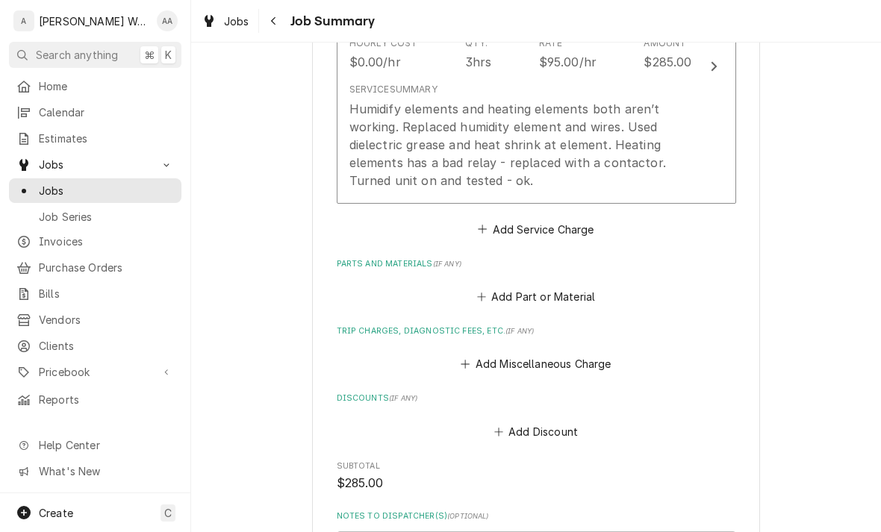
scroll to position [499, 0]
click at [490, 353] on button "Add Miscellaneous Charge" at bounding box center [535, 362] width 155 height 21
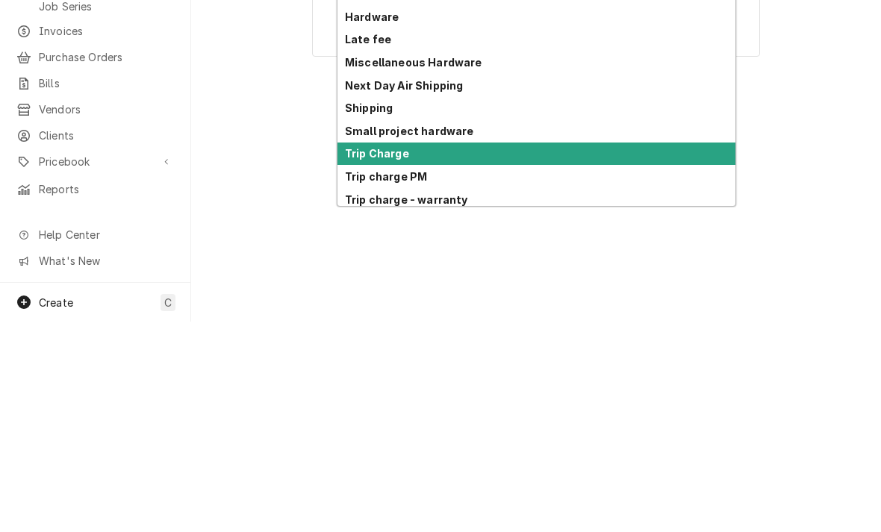
click at [362, 358] on strong "Trip Charge" at bounding box center [377, 364] width 64 height 13
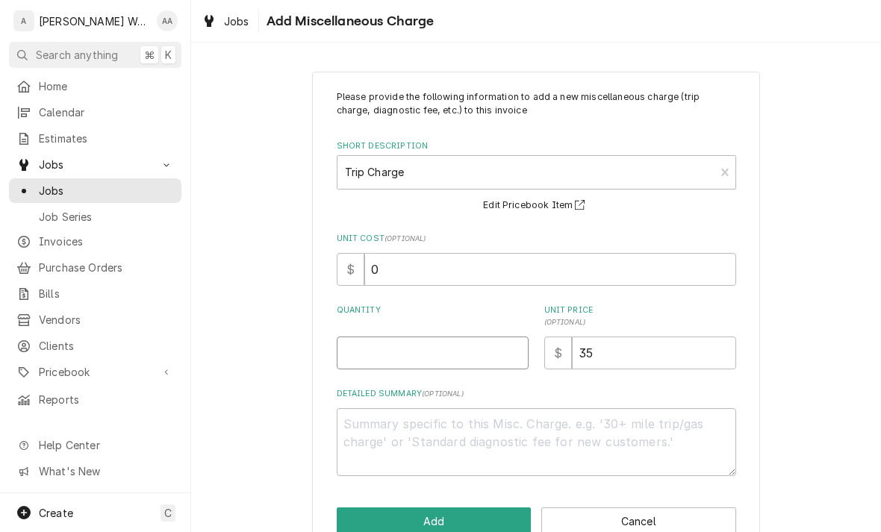
click at [374, 348] on input "Quantity" at bounding box center [433, 353] width 192 height 33
click at [359, 511] on button "Add" at bounding box center [434, 522] width 195 height 28
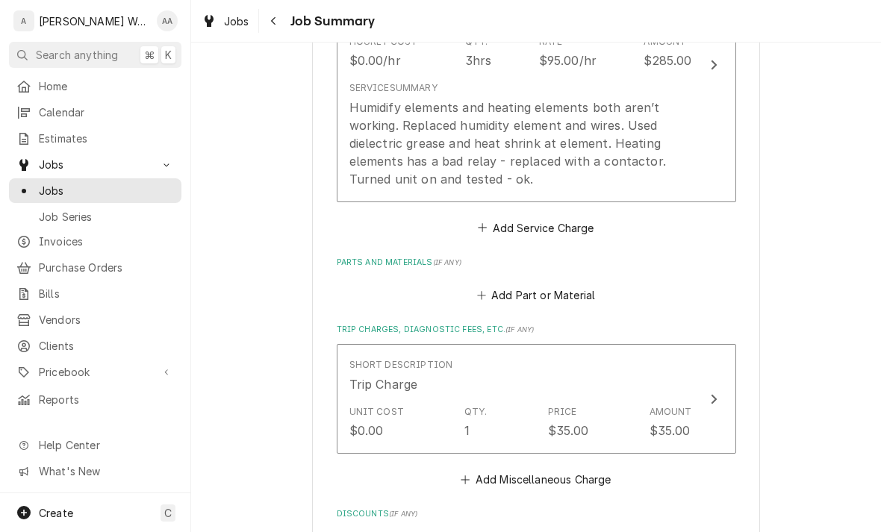
scroll to position [511, 0]
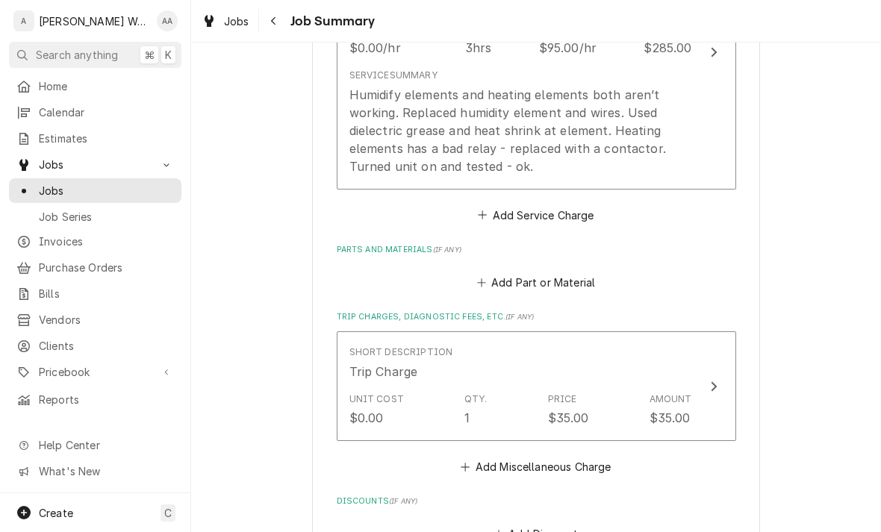
click at [508, 278] on button "Add Part or Material" at bounding box center [535, 282] width 123 height 21
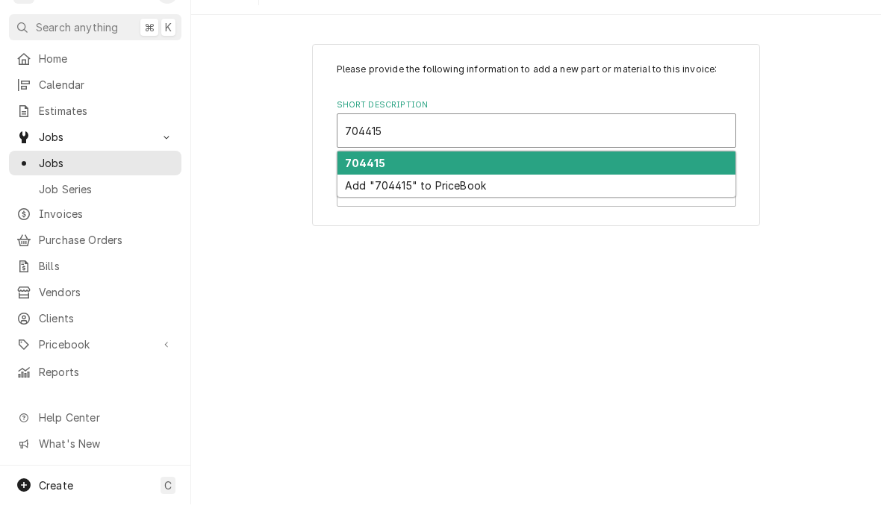
click at [353, 184] on strong "704415" at bounding box center [365, 190] width 40 height 13
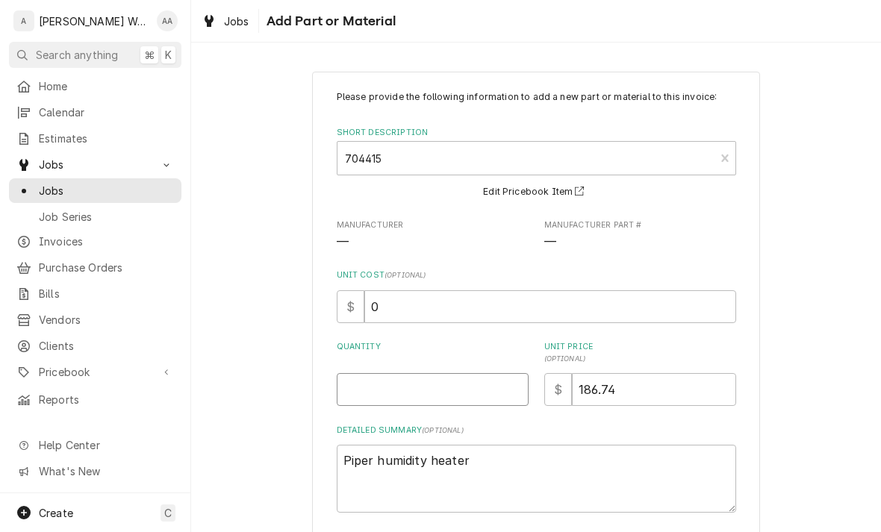
click at [359, 385] on input "Quantity" at bounding box center [433, 389] width 192 height 33
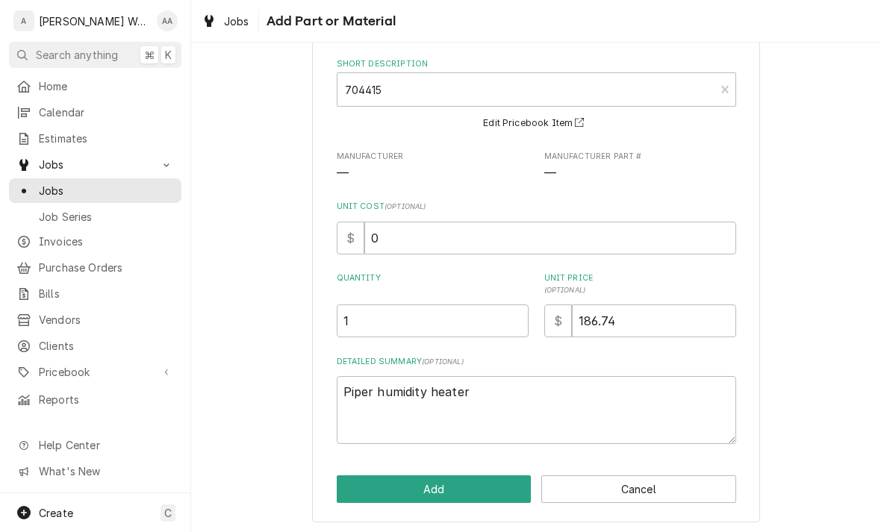
click at [381, 484] on button "Add" at bounding box center [434, 489] width 195 height 28
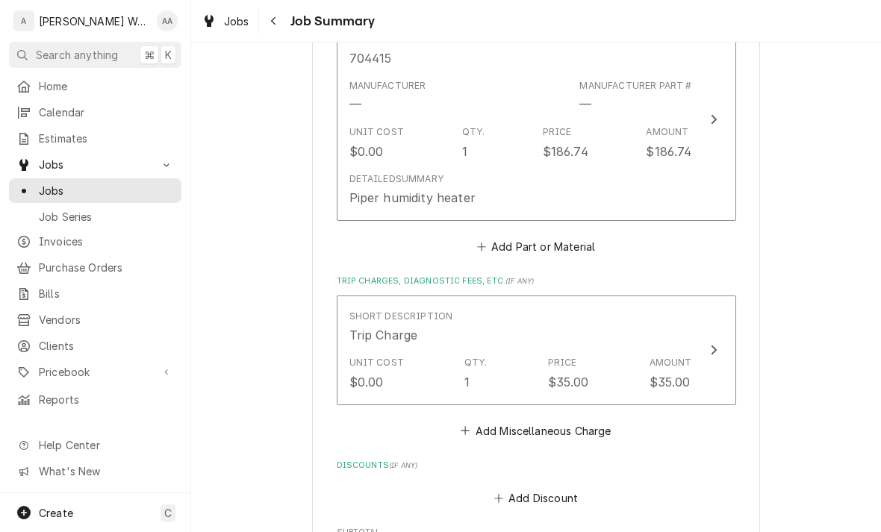
scroll to position [755, 0]
click at [513, 237] on button "Add Part or Material" at bounding box center [535, 247] width 123 height 21
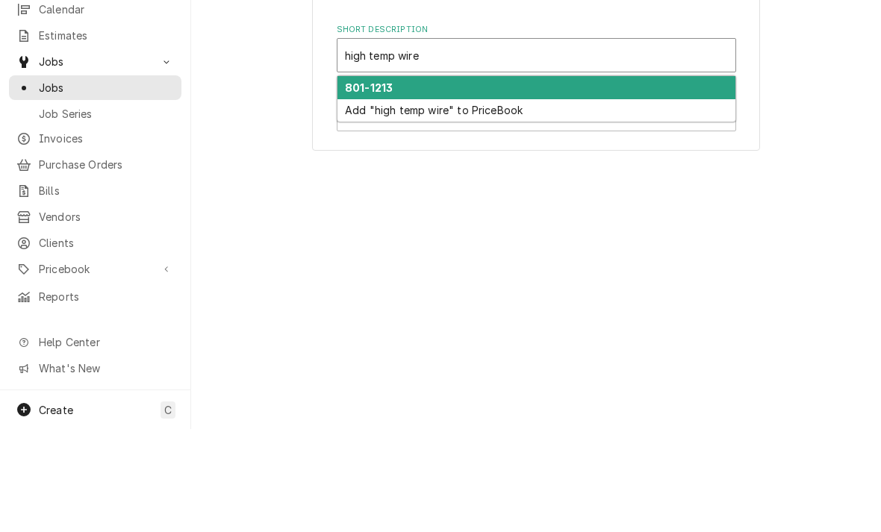
click at [367, 184] on strong "801-1213" at bounding box center [369, 190] width 48 height 13
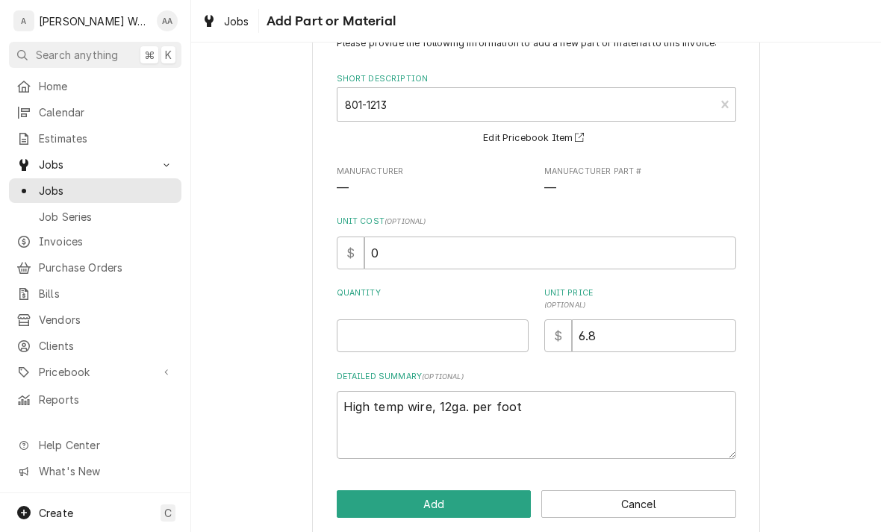
scroll to position [54, 0]
click at [369, 348] on input "Quantity" at bounding box center [433, 335] width 192 height 33
click at [351, 494] on button "Add" at bounding box center [434, 504] width 195 height 28
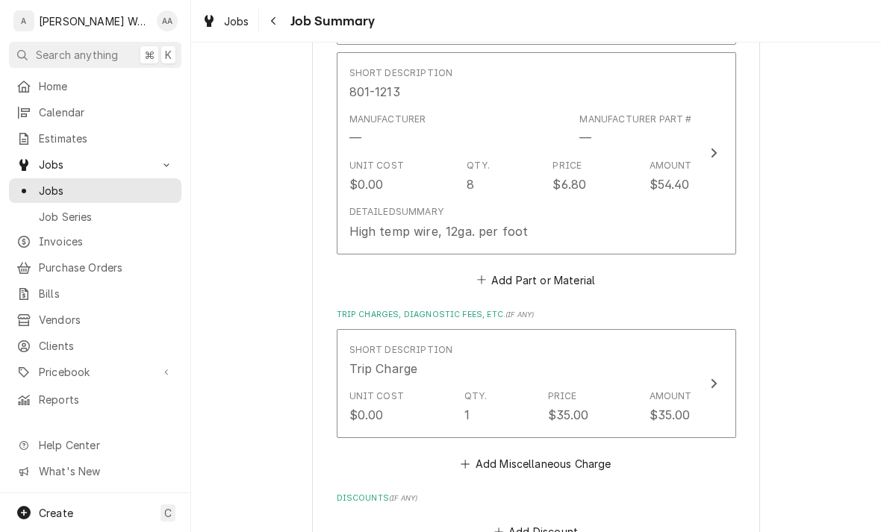
scroll to position [970, 0]
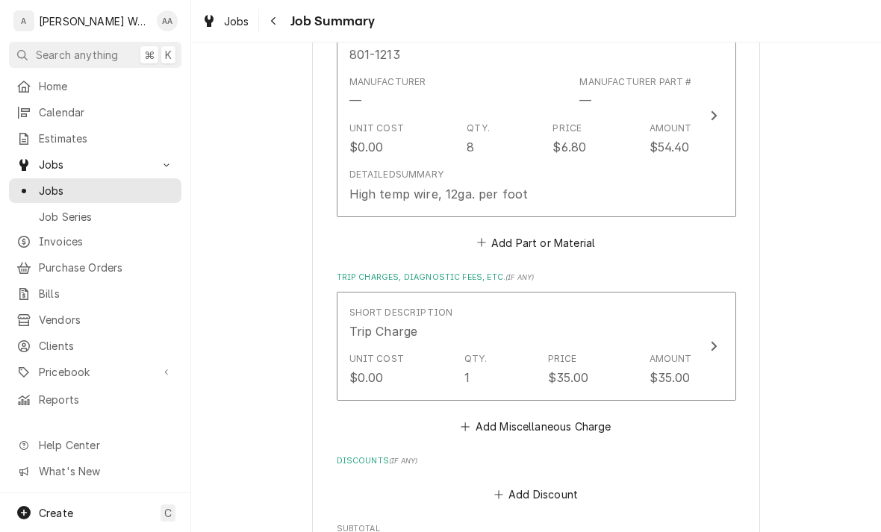
click at [522, 237] on button "Add Part or Material" at bounding box center [535, 242] width 123 height 21
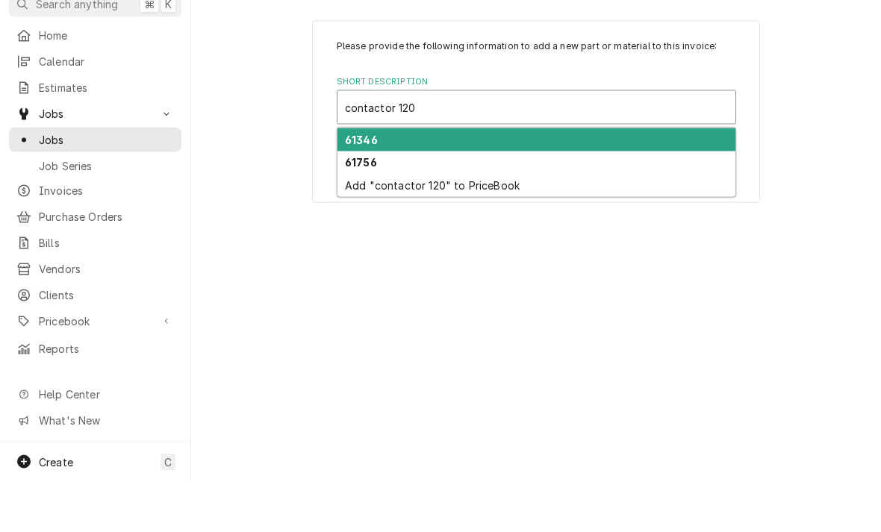
click at [349, 184] on strong "61346" at bounding box center [361, 190] width 33 height 13
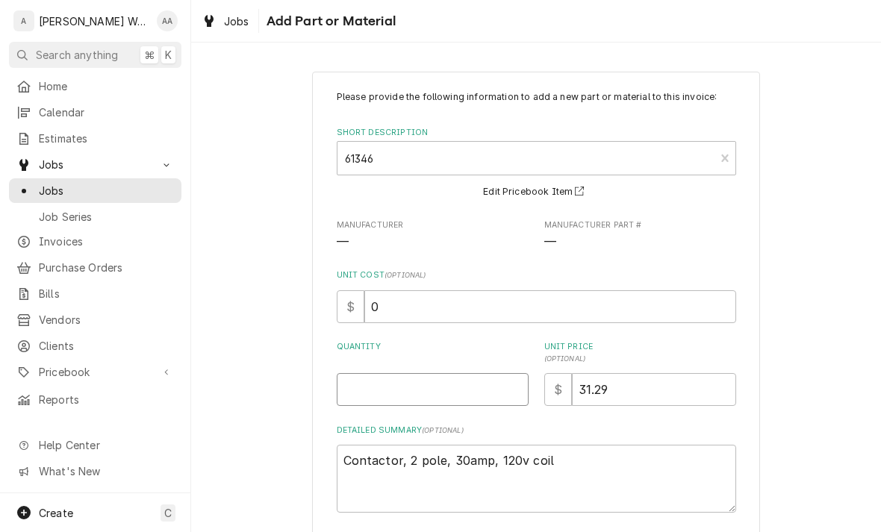
click at [373, 392] on input "Quantity" at bounding box center [433, 389] width 192 height 33
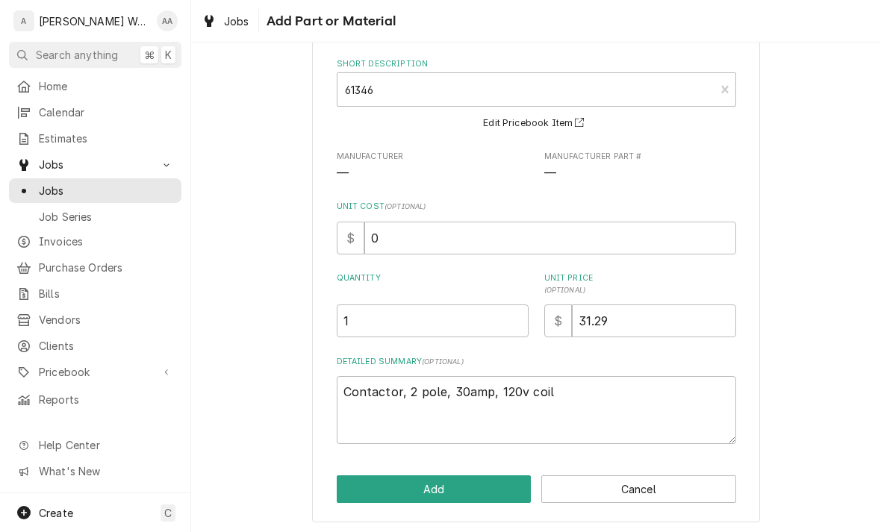
click at [371, 490] on button "Add" at bounding box center [434, 489] width 195 height 28
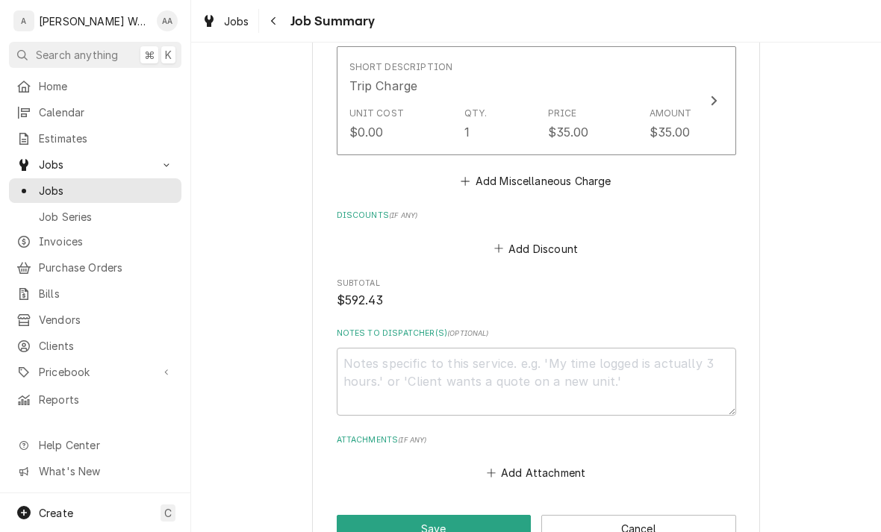
scroll to position [1576, 0]
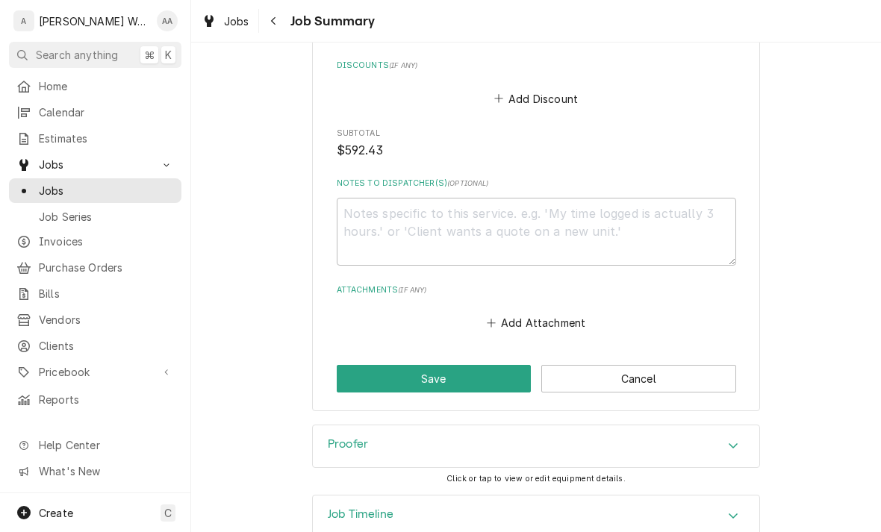
click at [362, 370] on button "Save" at bounding box center [434, 379] width 195 height 28
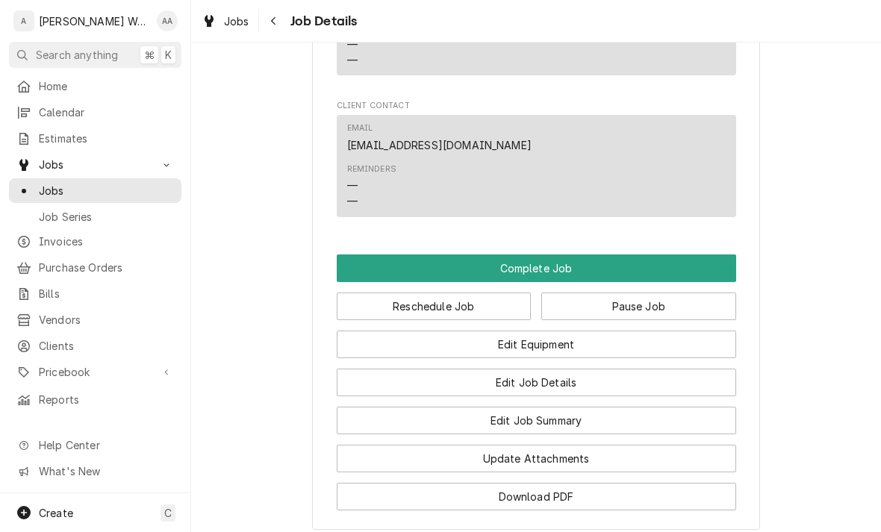
scroll to position [1176, 0]
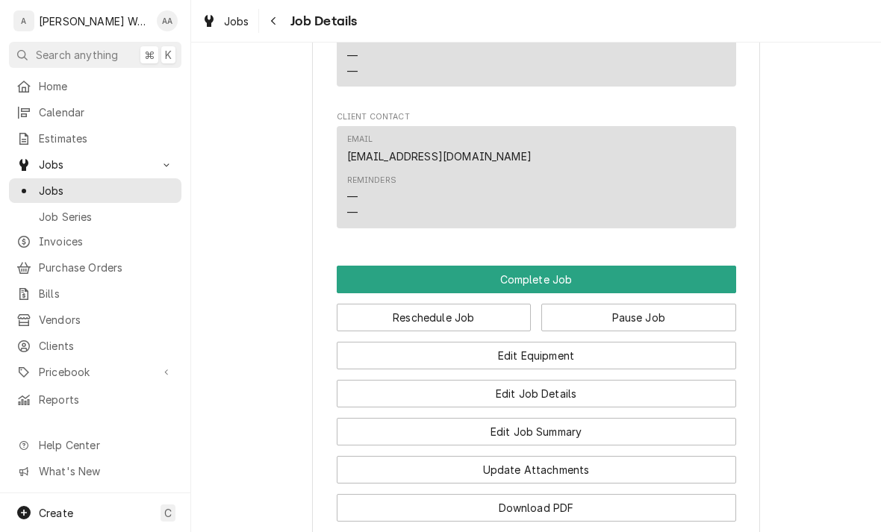
click at [357, 281] on button "Complete Job" at bounding box center [536, 280] width 399 height 28
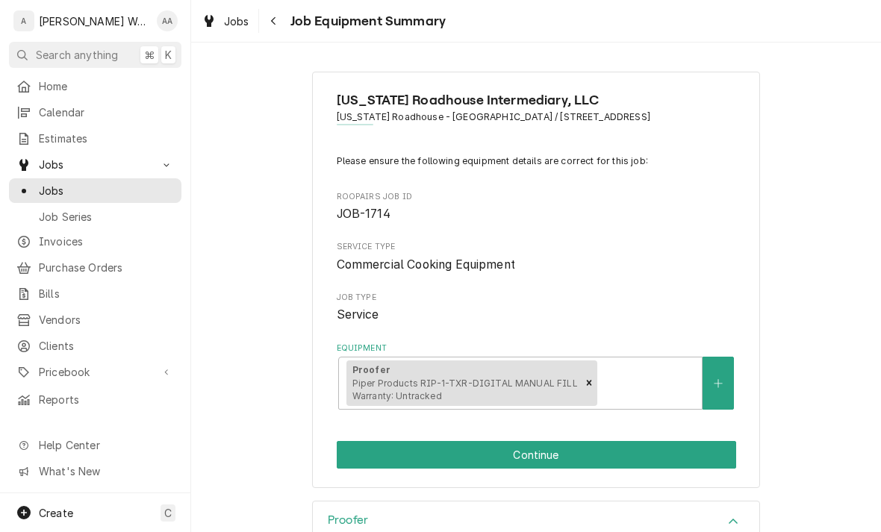
click at [358, 441] on button "Continue" at bounding box center [536, 455] width 399 height 28
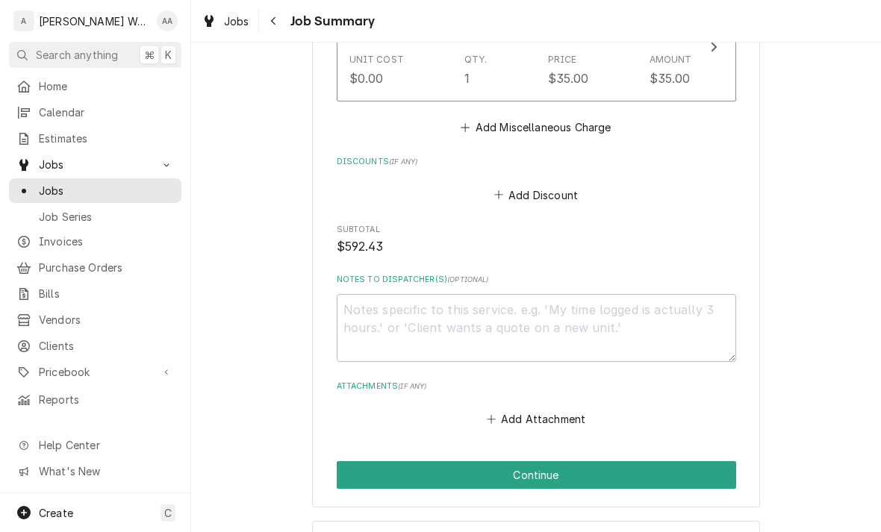
scroll to position [1498, 0]
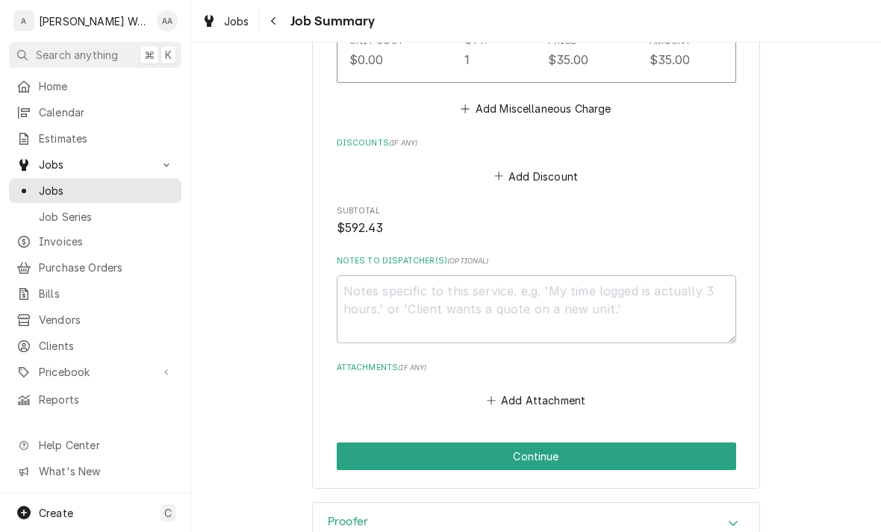
click at [375, 461] on button "Continue" at bounding box center [536, 457] width 399 height 28
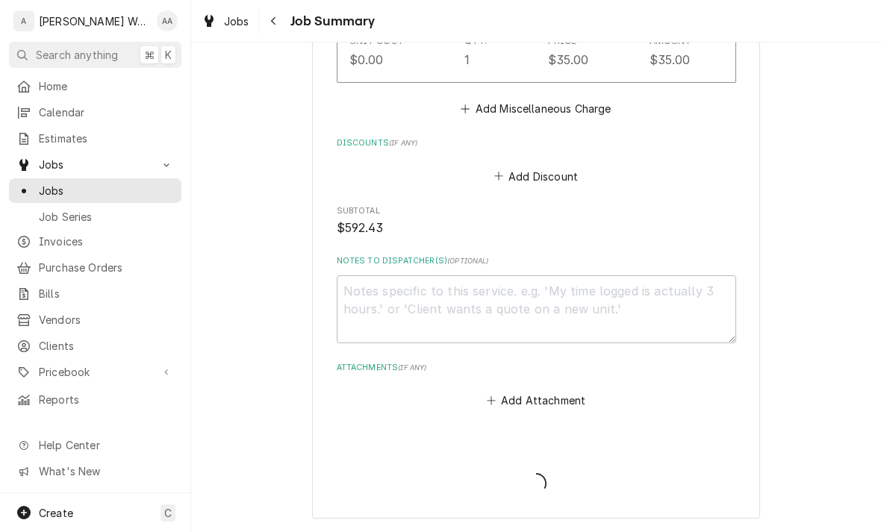
type textarea "x"
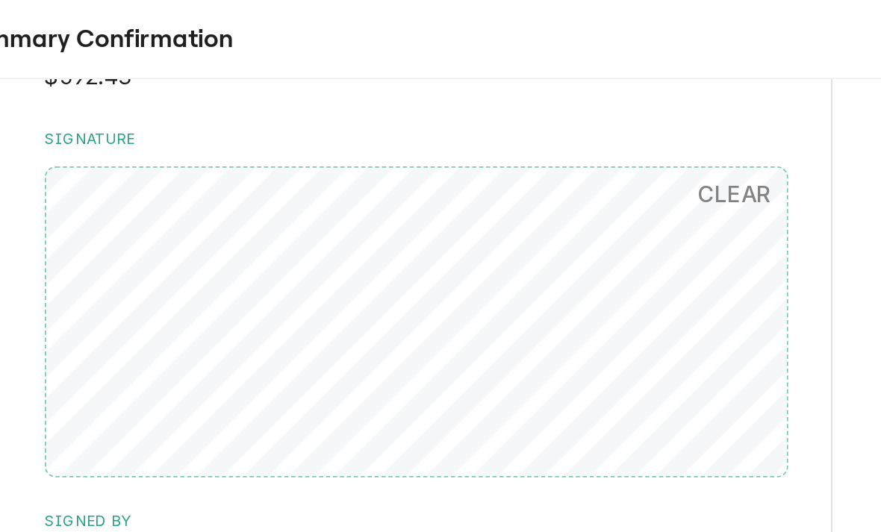
scroll to position [1413, 0]
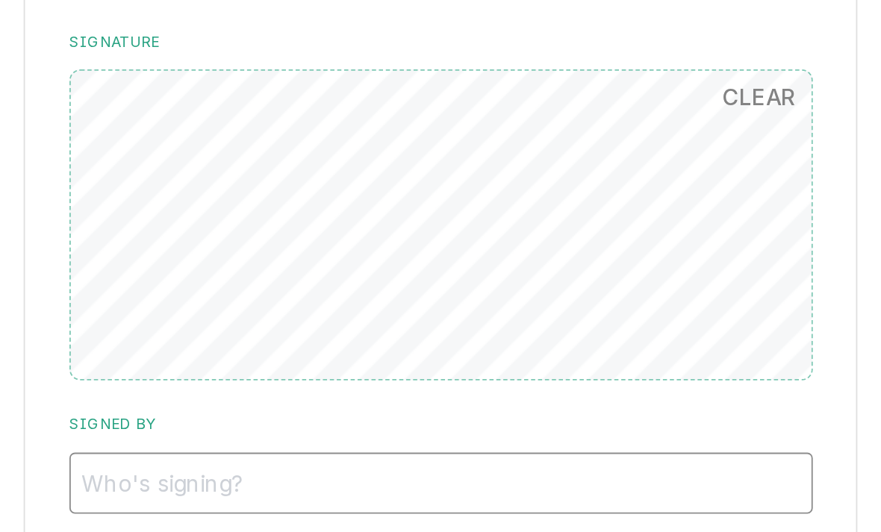
click at [337, 293] on input "Signed By" at bounding box center [536, 309] width 399 height 33
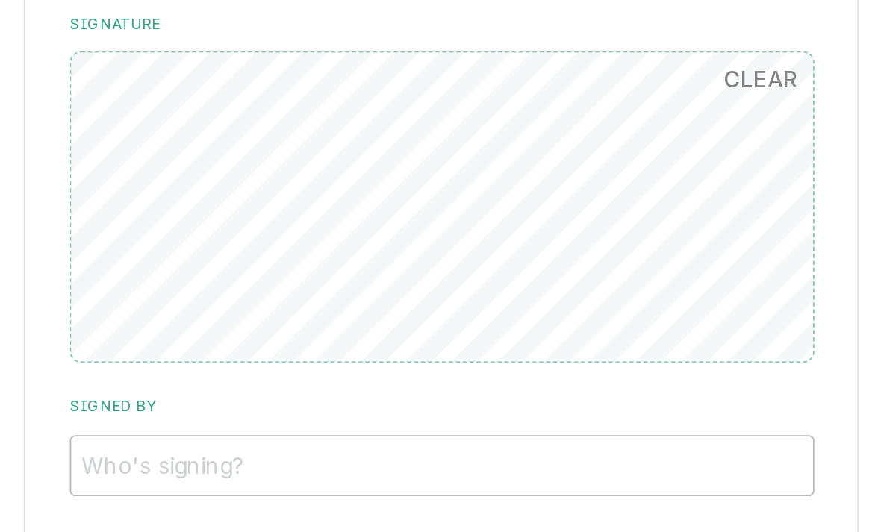
scroll to position [1257, 0]
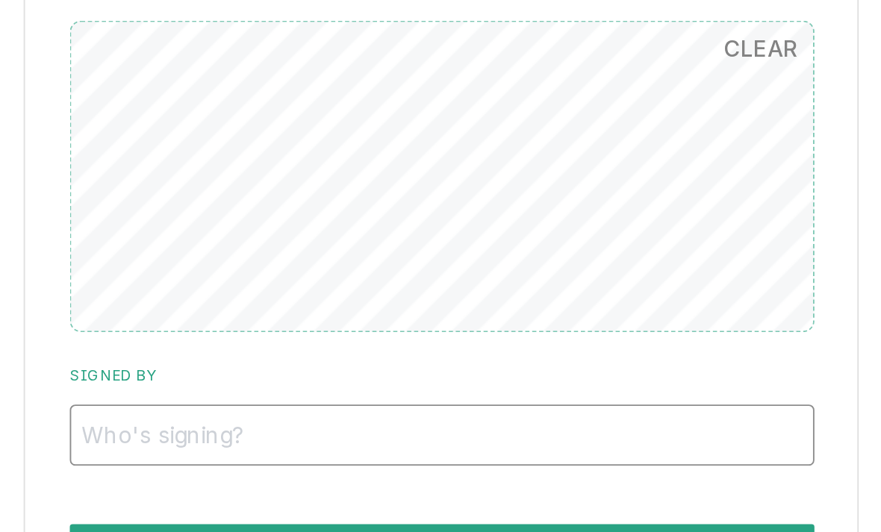
click at [337, 449] on input "Signed By" at bounding box center [536, 465] width 399 height 33
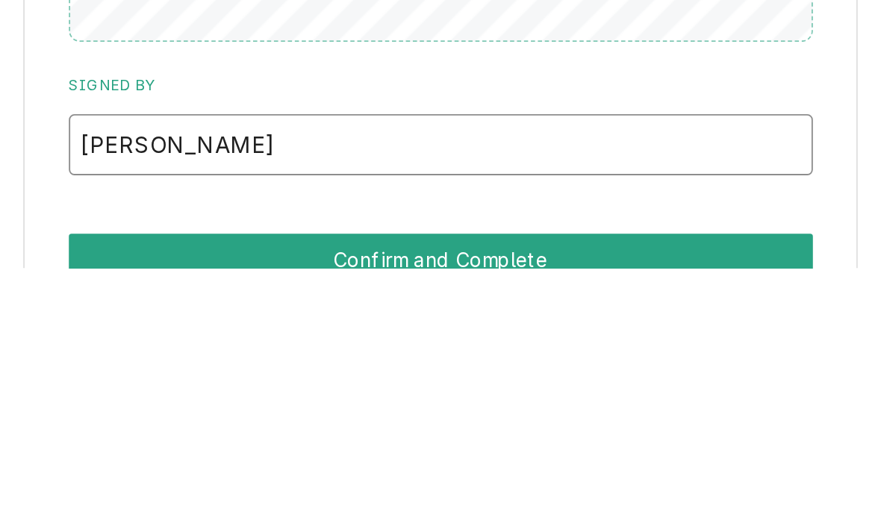
type input "[PERSON_NAME]"
click at [337, 514] on button "Confirm and Complete" at bounding box center [536, 528] width 399 height 28
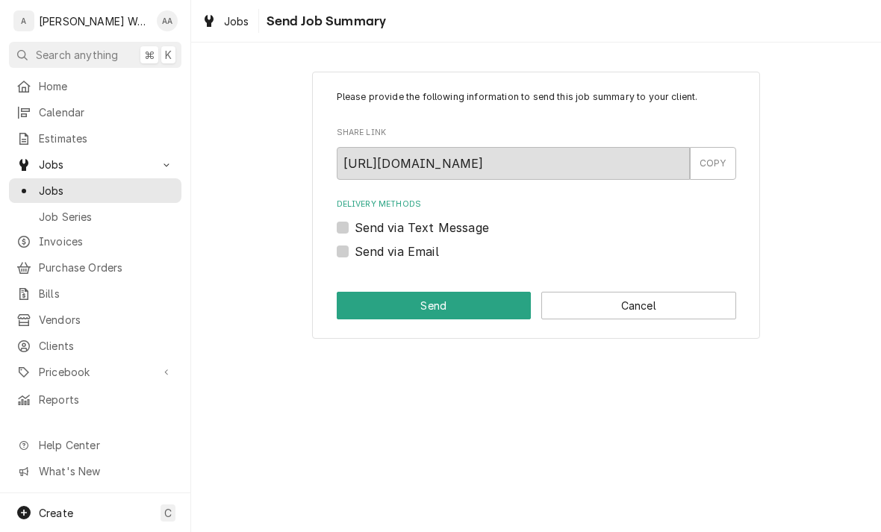
click at [682, 311] on button "Cancel" at bounding box center [638, 306] width 195 height 28
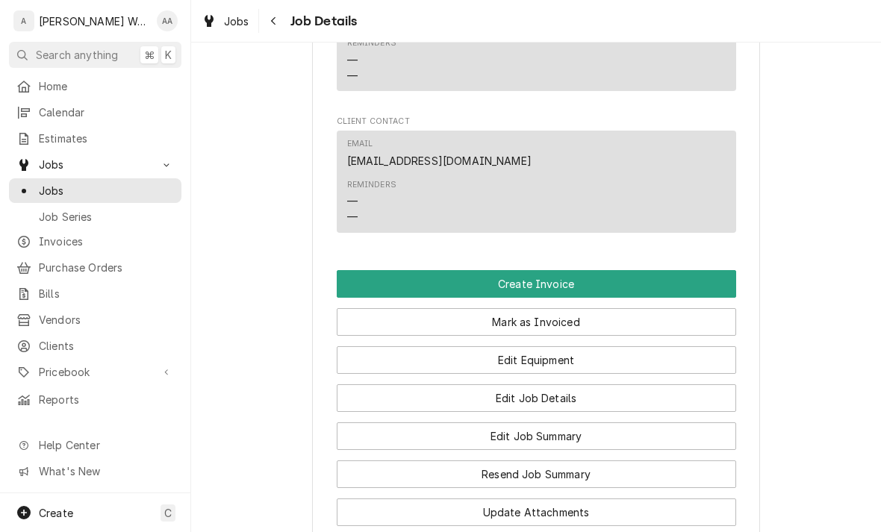
scroll to position [997, 0]
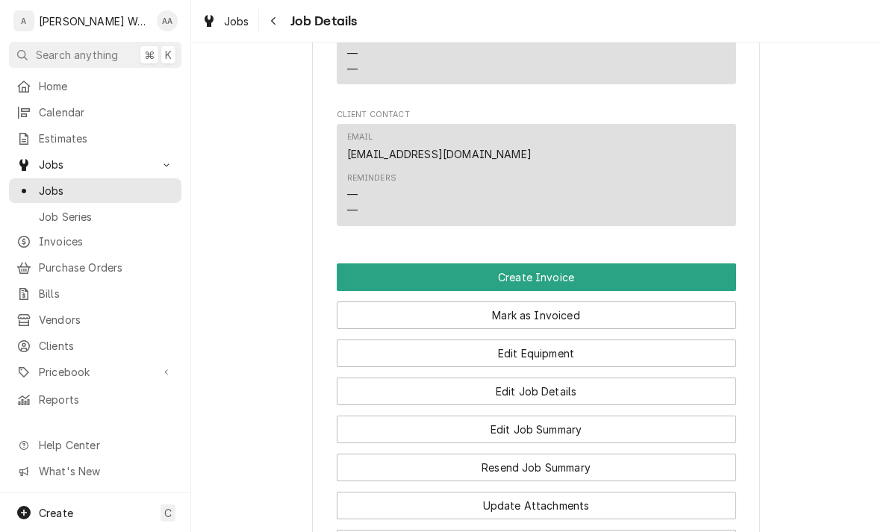
click at [701, 270] on button "Create Invoice" at bounding box center [536, 277] width 399 height 28
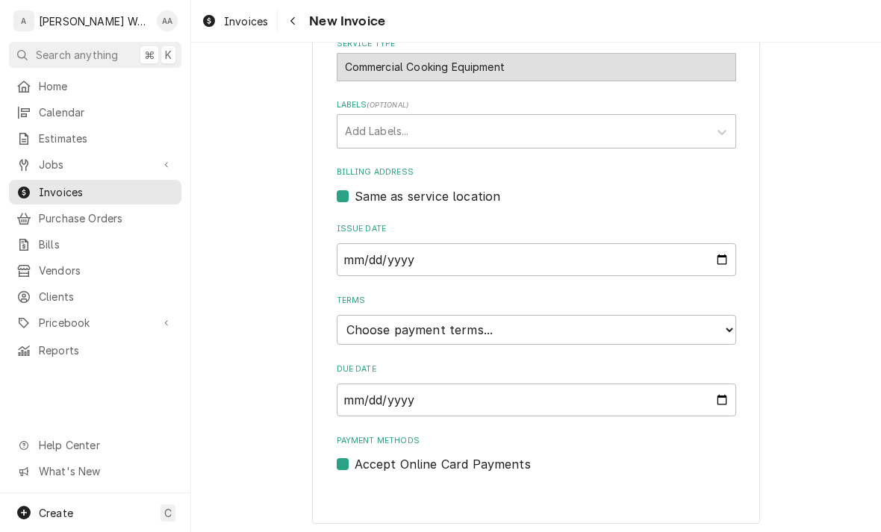
scroll to position [422, 0]
click at [722, 328] on select "Choose payment terms... Same Day Net 7 Net 14 Net 21 Net 30 Net 45 Net 60 Net 90" at bounding box center [536, 331] width 399 height 30
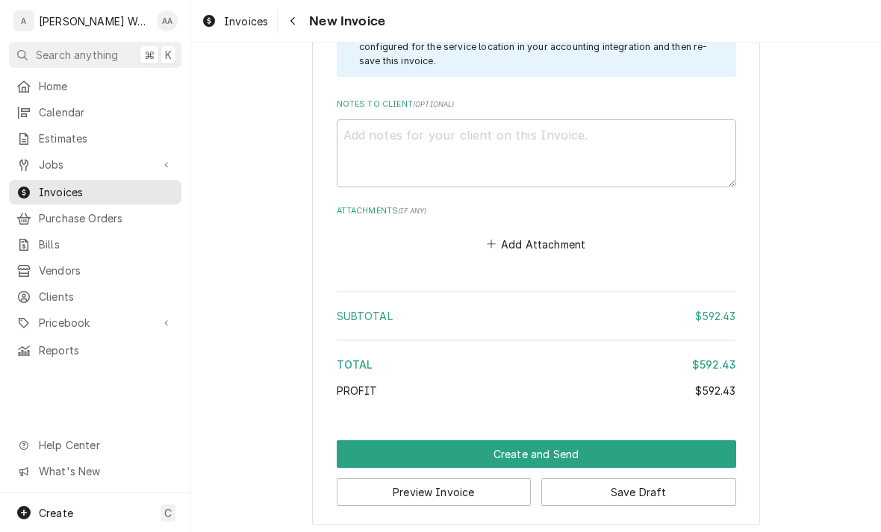
click at [363, 446] on button "Create and Send" at bounding box center [536, 454] width 399 height 28
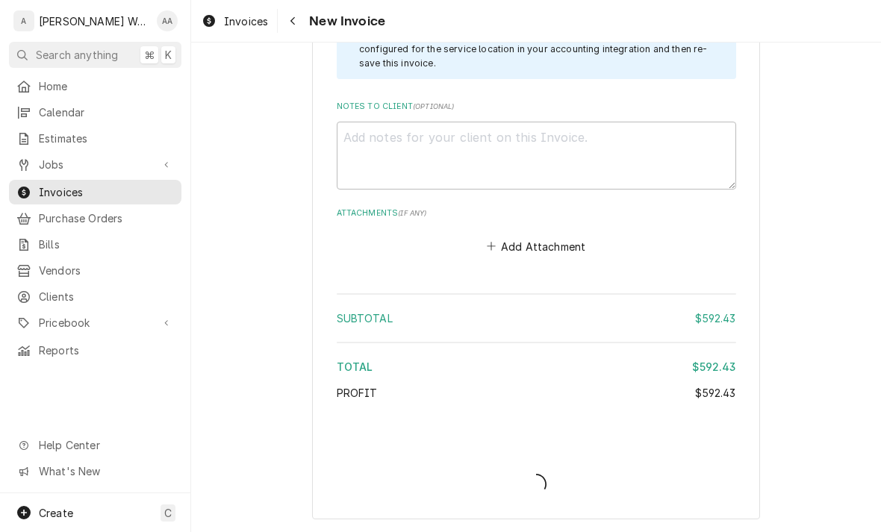
scroll to position [2293, 0]
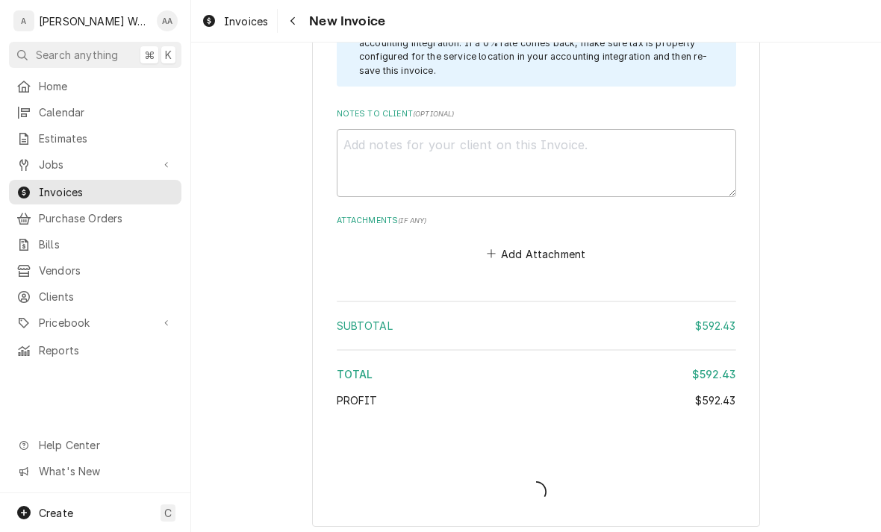
type textarea "x"
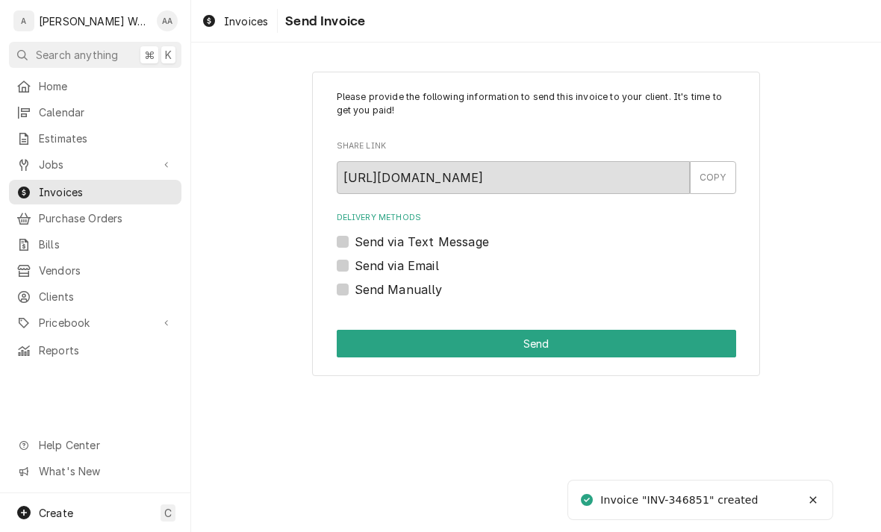
click at [355, 264] on label "Send via Email" at bounding box center [397, 266] width 84 height 18
click at [355, 264] on input "Send via Email" at bounding box center [554, 273] width 399 height 33
checkbox input "true"
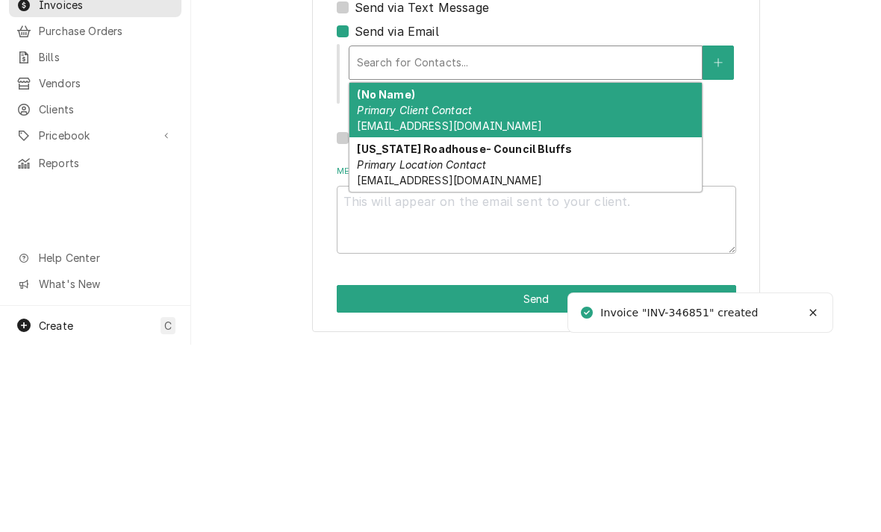
scroll to position [46, 0]
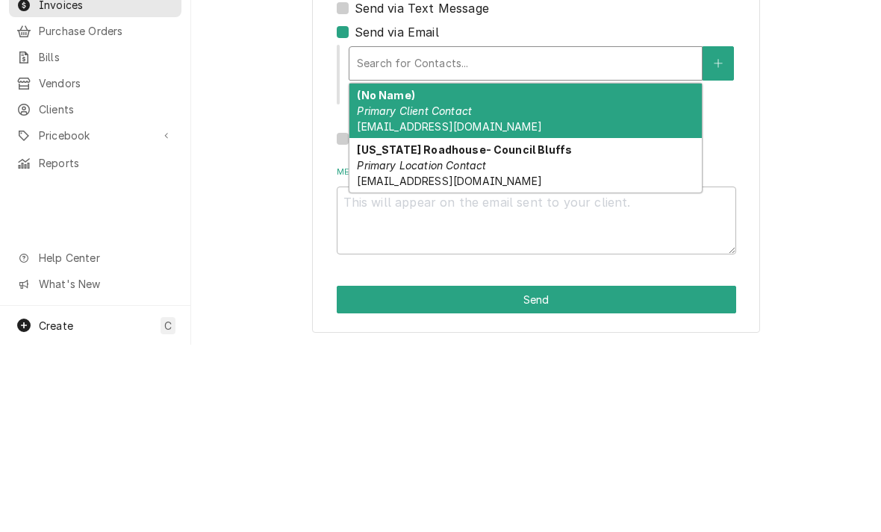
click at [523, 271] on div "(No Name) Primary Client Contact [EMAIL_ADDRESS][DOMAIN_NAME]" at bounding box center [525, 298] width 352 height 54
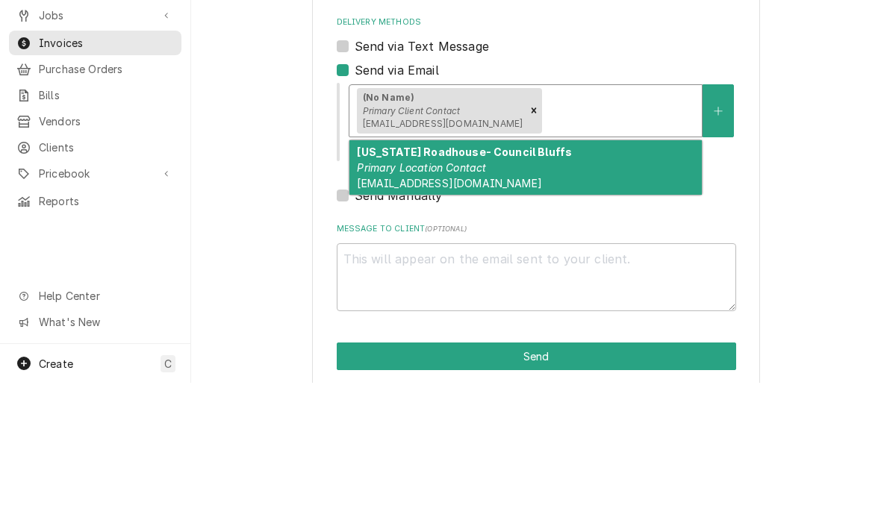
click at [408, 311] on em "Primary Location Contact" at bounding box center [421, 317] width 129 height 13
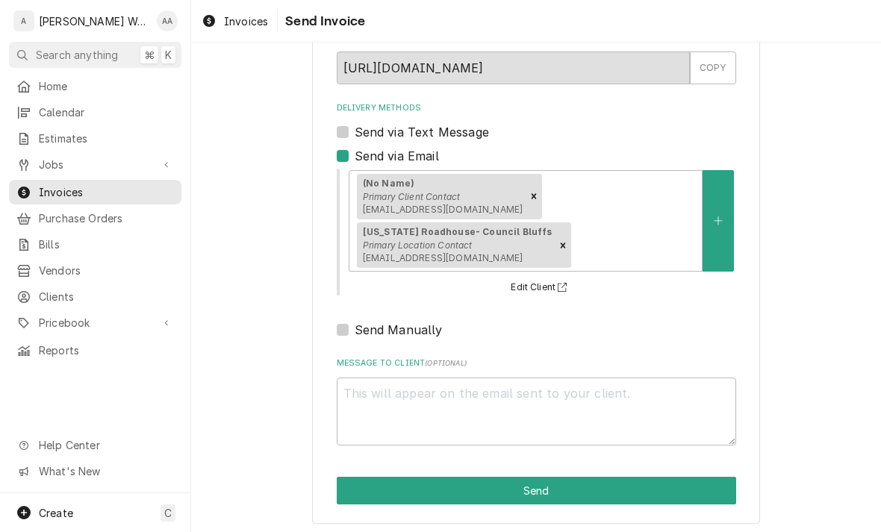
scroll to position [110, 0]
click at [339, 492] on button "Send" at bounding box center [536, 491] width 399 height 28
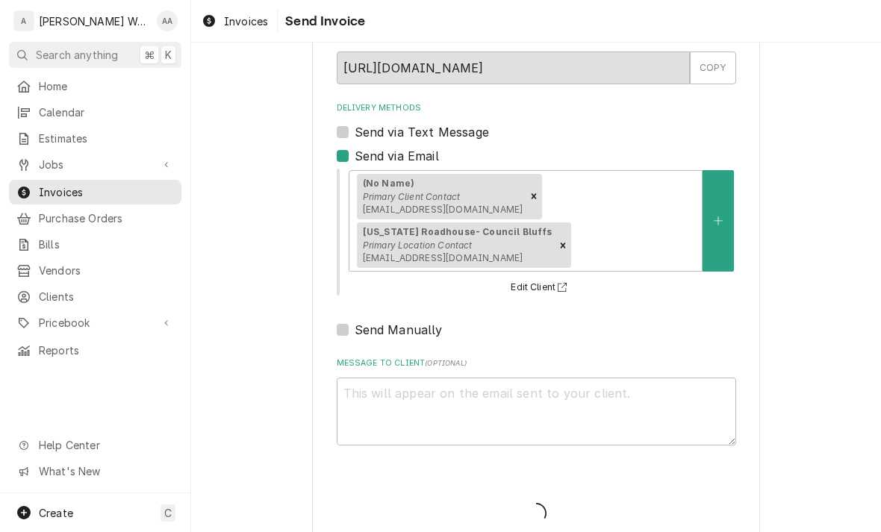
type textarea "x"
